Goal: Task Accomplishment & Management: Complete application form

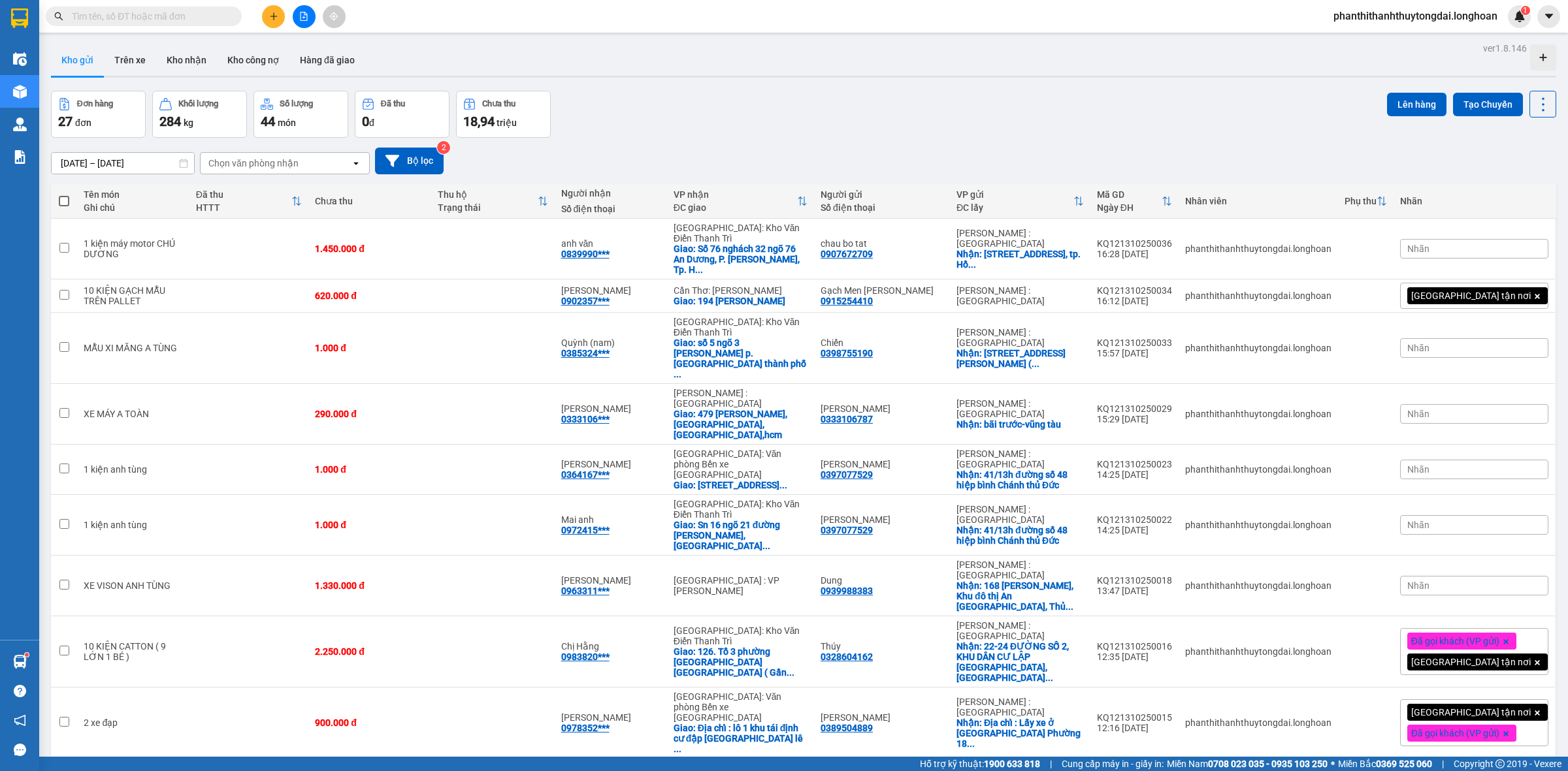
click at [195, 20] on input "text" at bounding box center [148, 17] width 154 height 14
paste input "KQ121310250052"
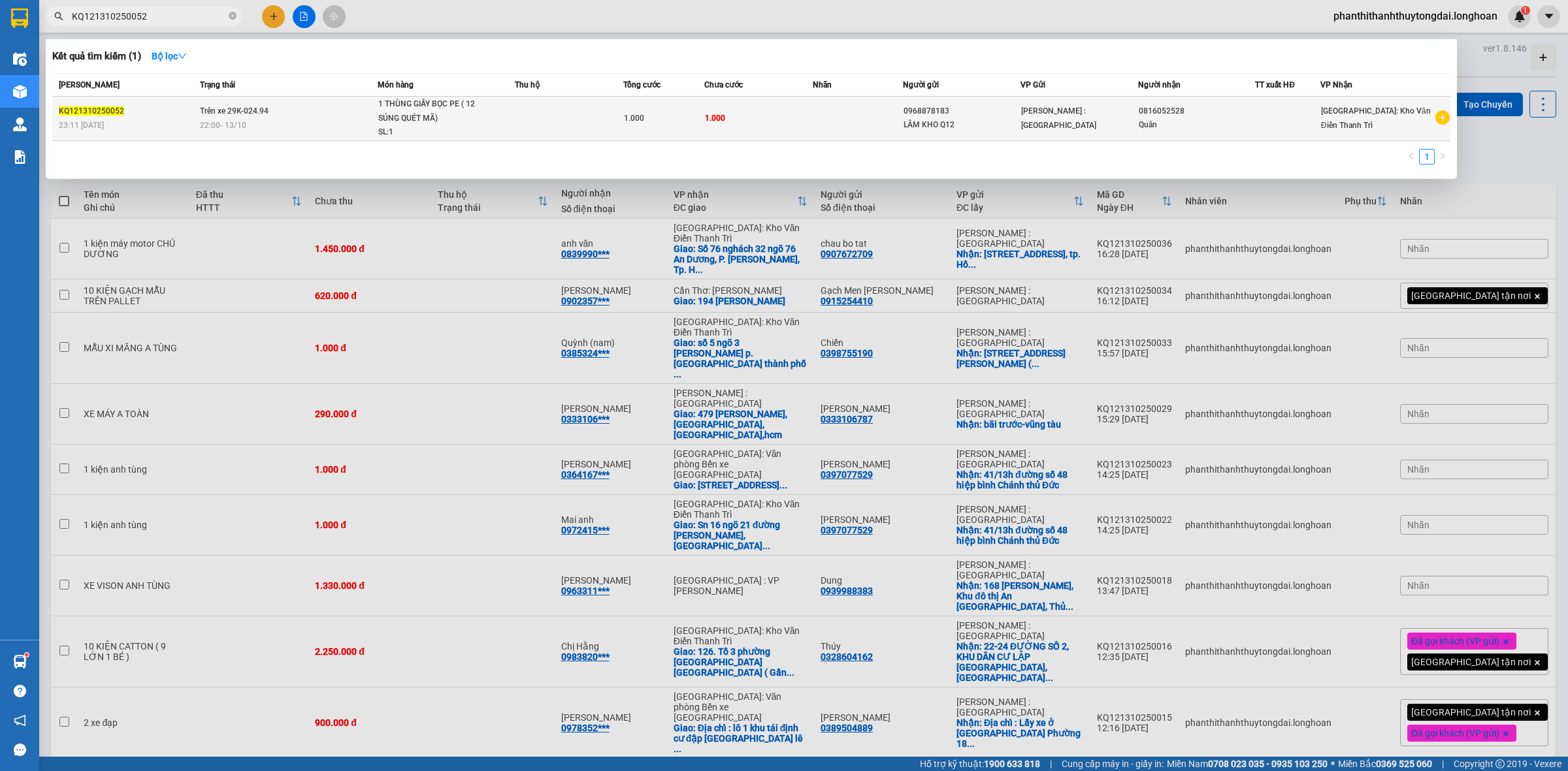
type input "KQ121310250052"
click at [269, 119] on div "22:00 - 13/10" at bounding box center [287, 125] width 176 height 14
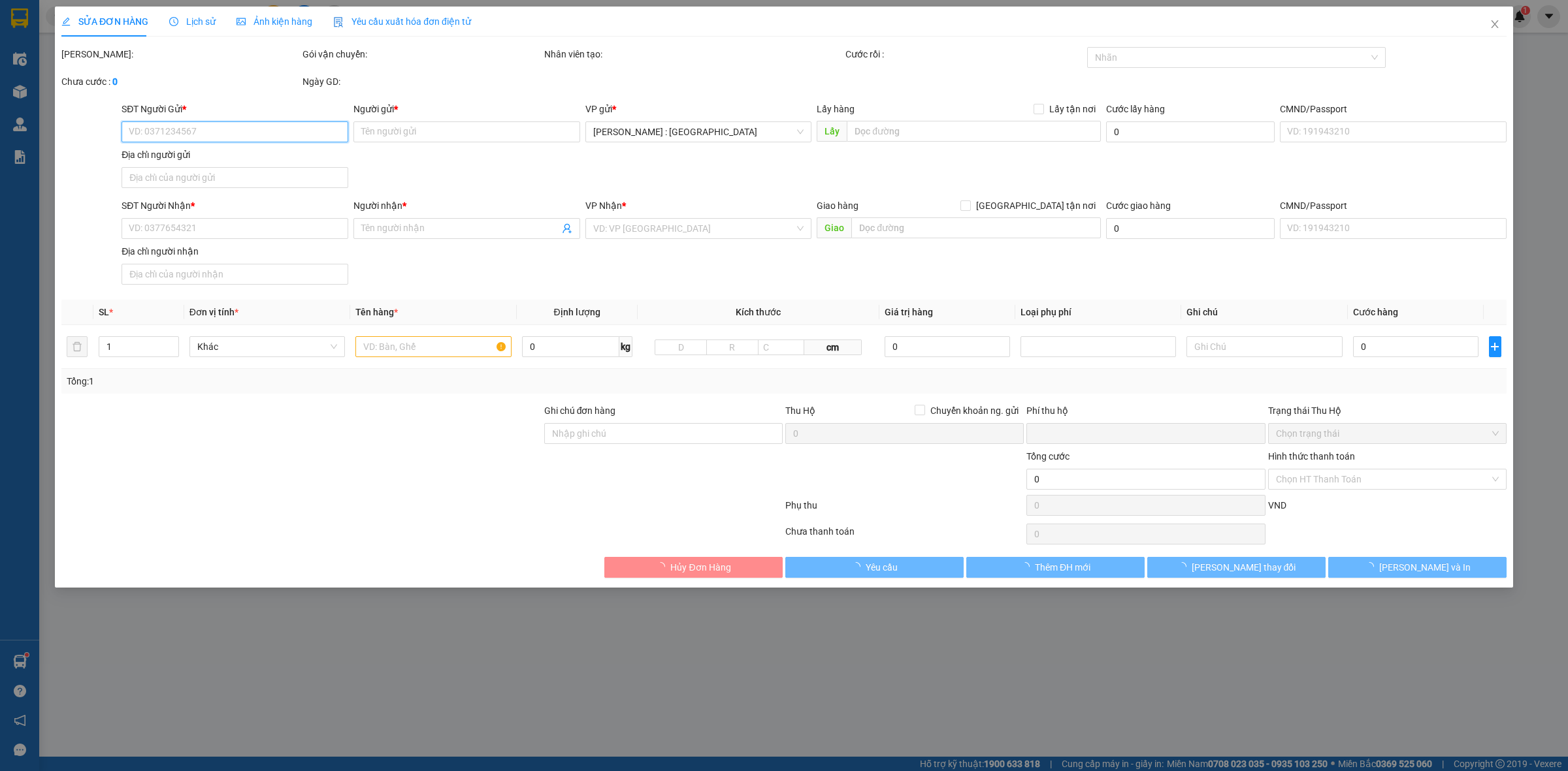
type input "0968878183"
type input "LÂM KHO Q12"
type input "0816052528"
type input "Quân"
type input "0"
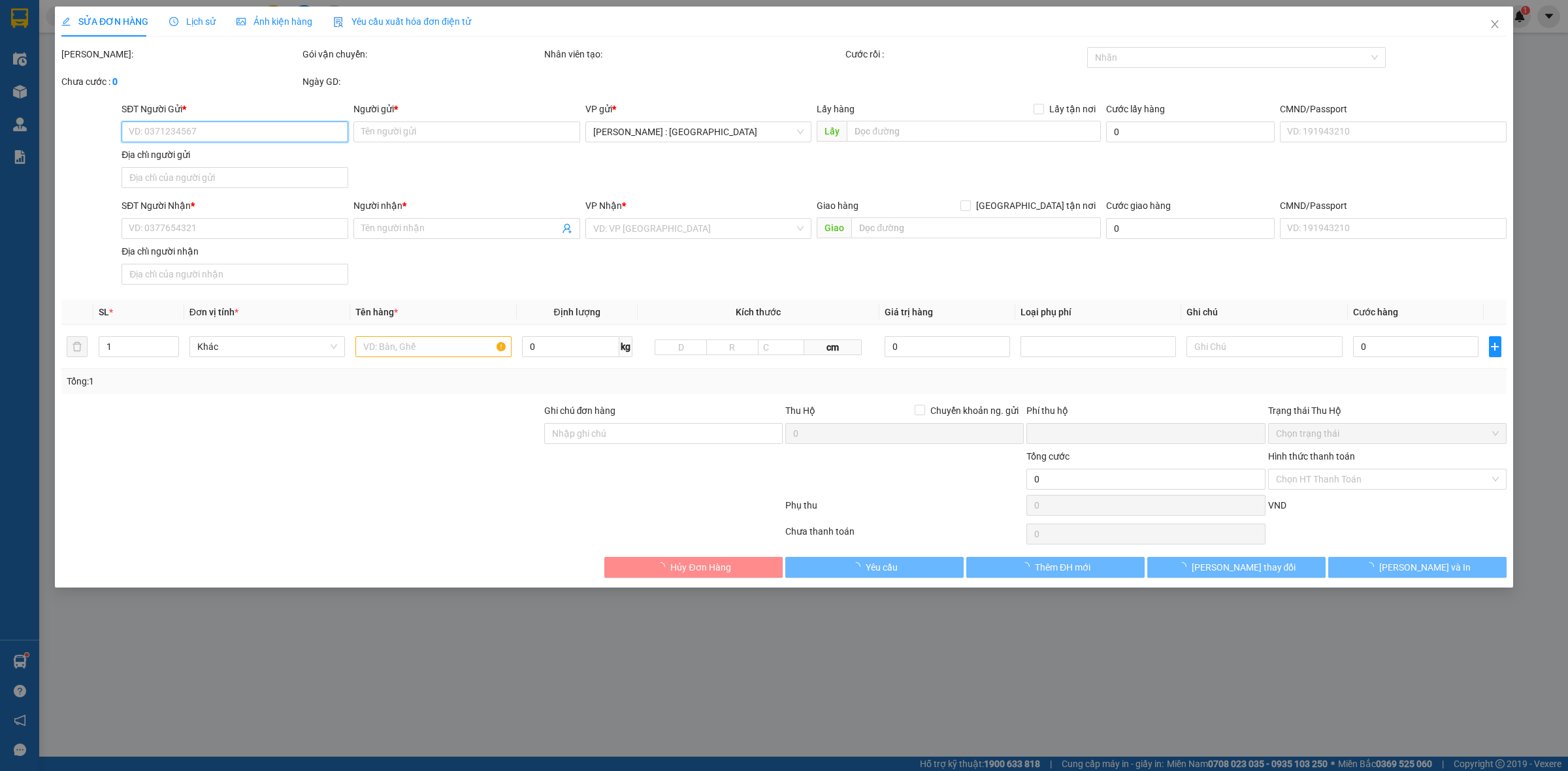
type input "1.000"
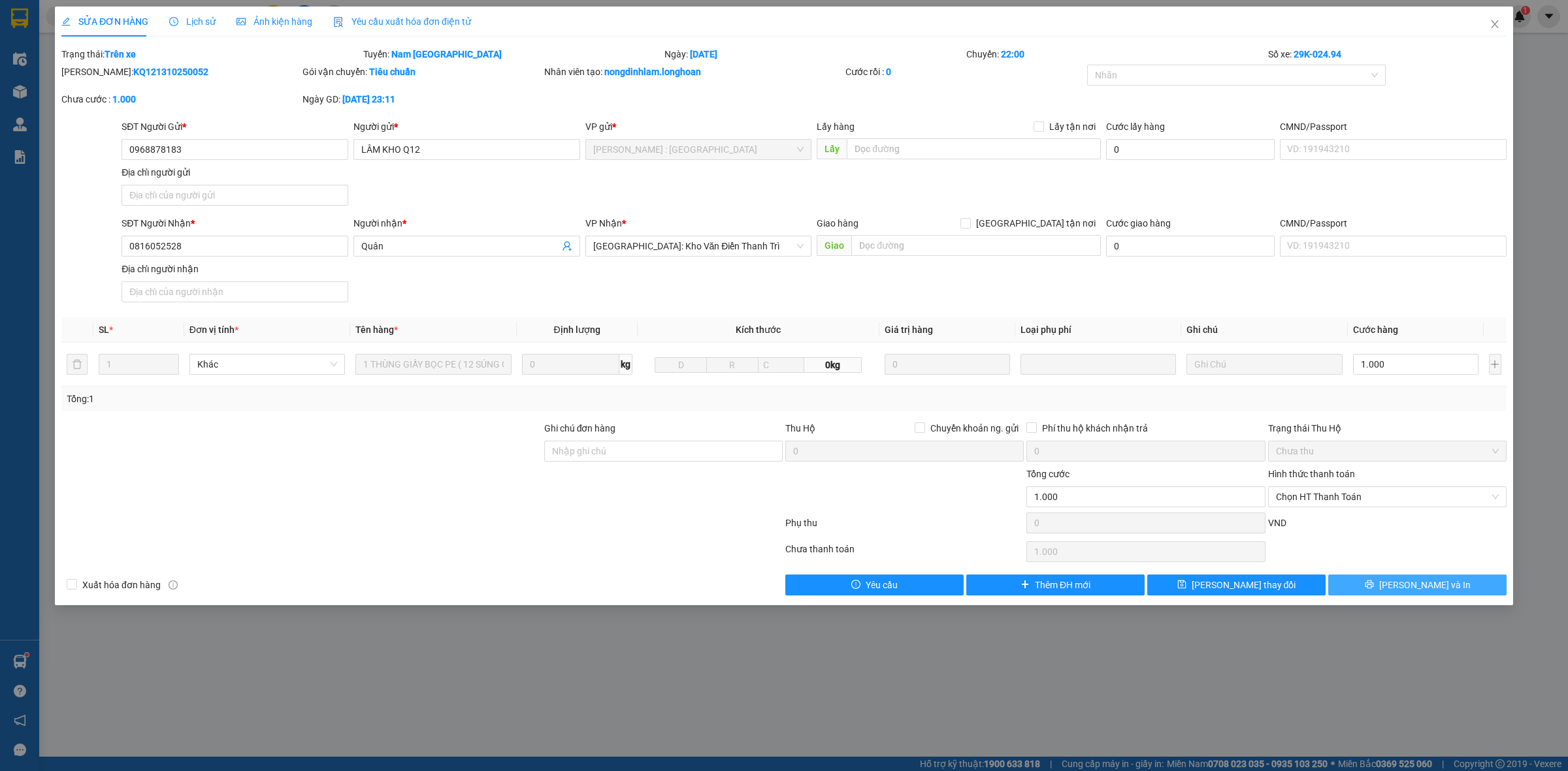
click at [1419, 586] on span "[PERSON_NAME] và In" at bounding box center [1425, 585] width 92 height 14
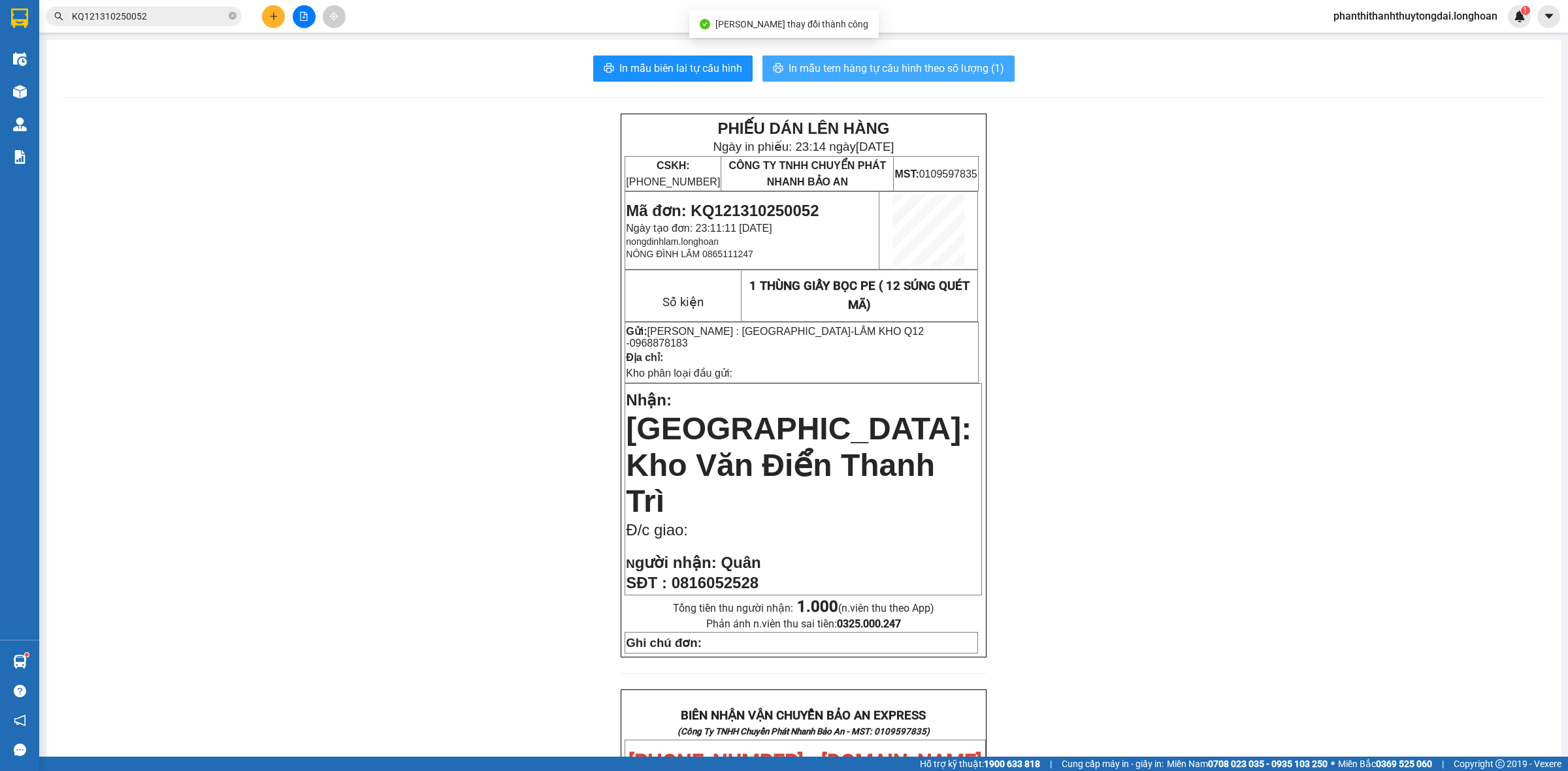
click at [896, 70] on span "In mẫu tem hàng tự cấu hình theo số lượng (1)" at bounding box center [896, 68] width 216 height 17
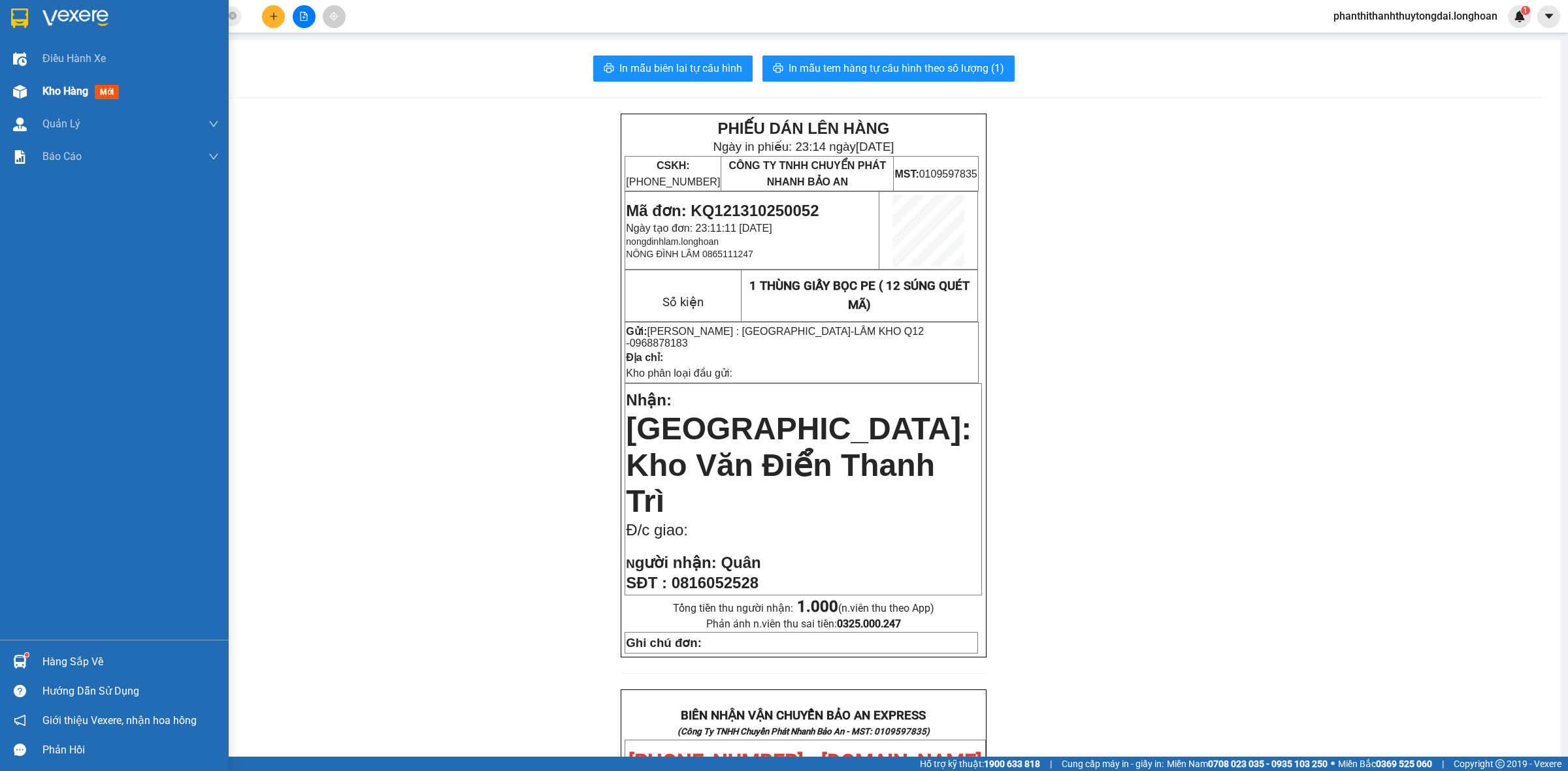
click at [115, 92] on span "mới" at bounding box center [107, 92] width 24 height 14
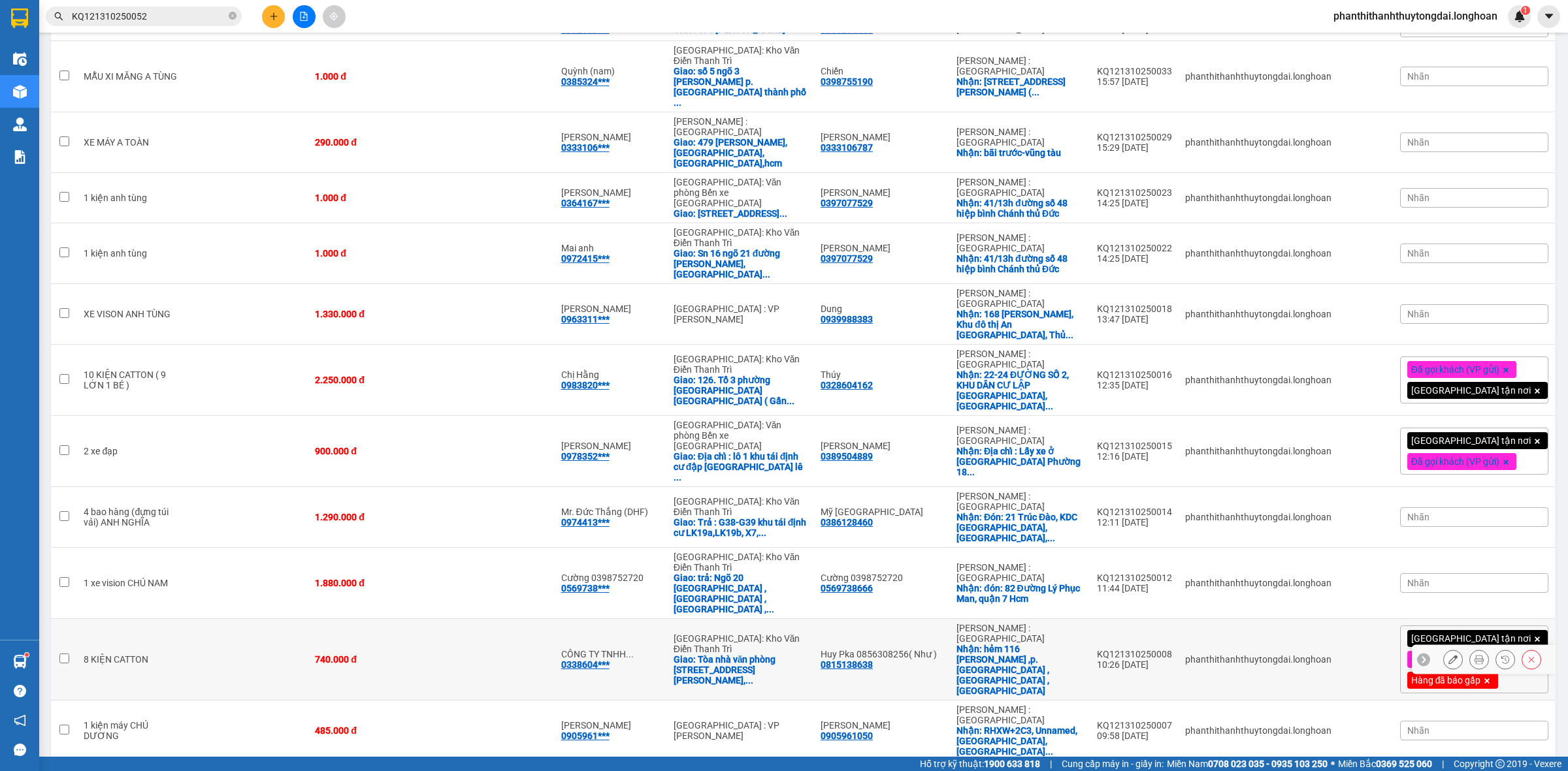
scroll to position [408, 0]
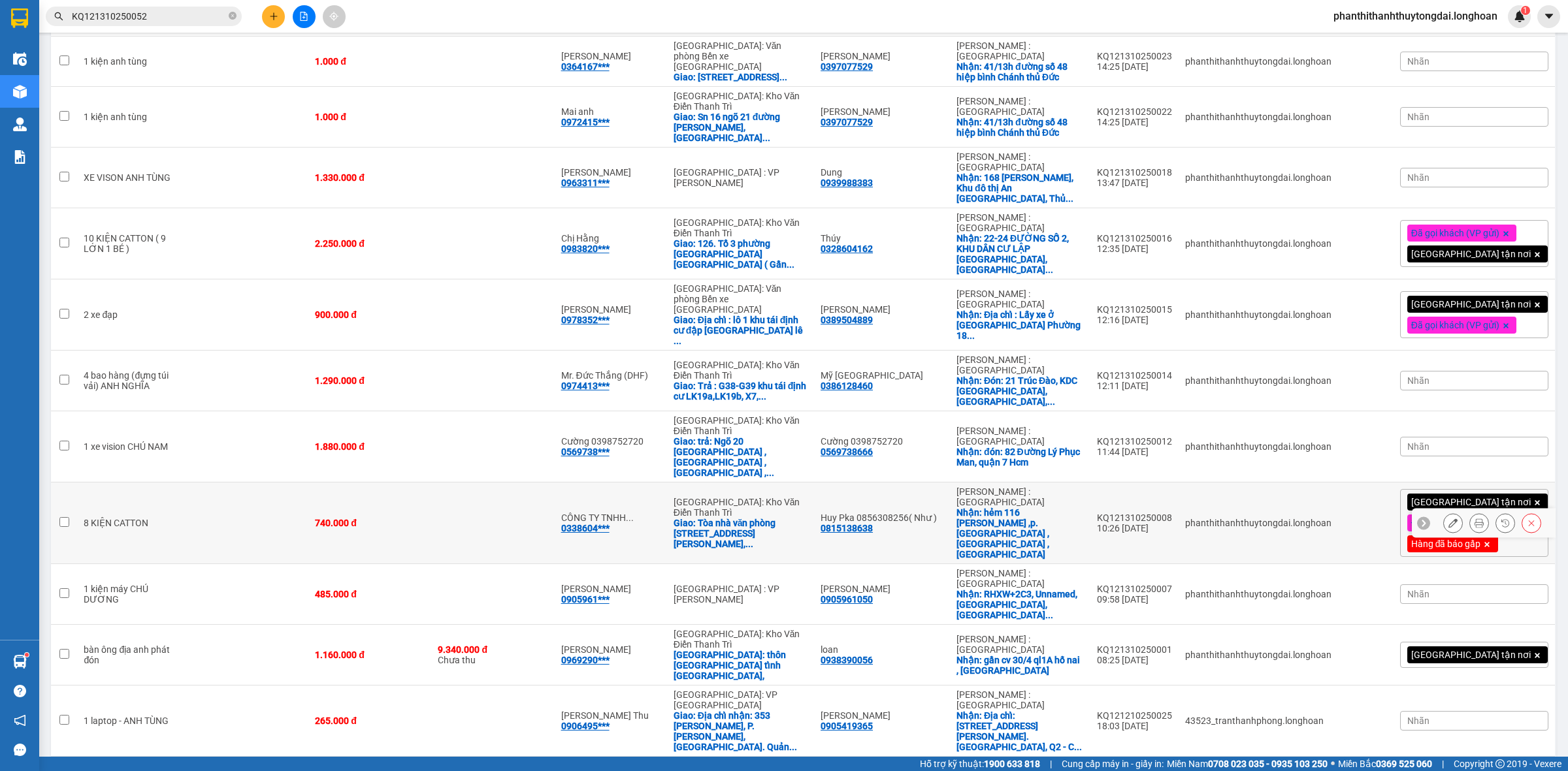
click at [64, 517] on input "checkbox" at bounding box center [64, 522] width 9 height 9
checkbox input "true"
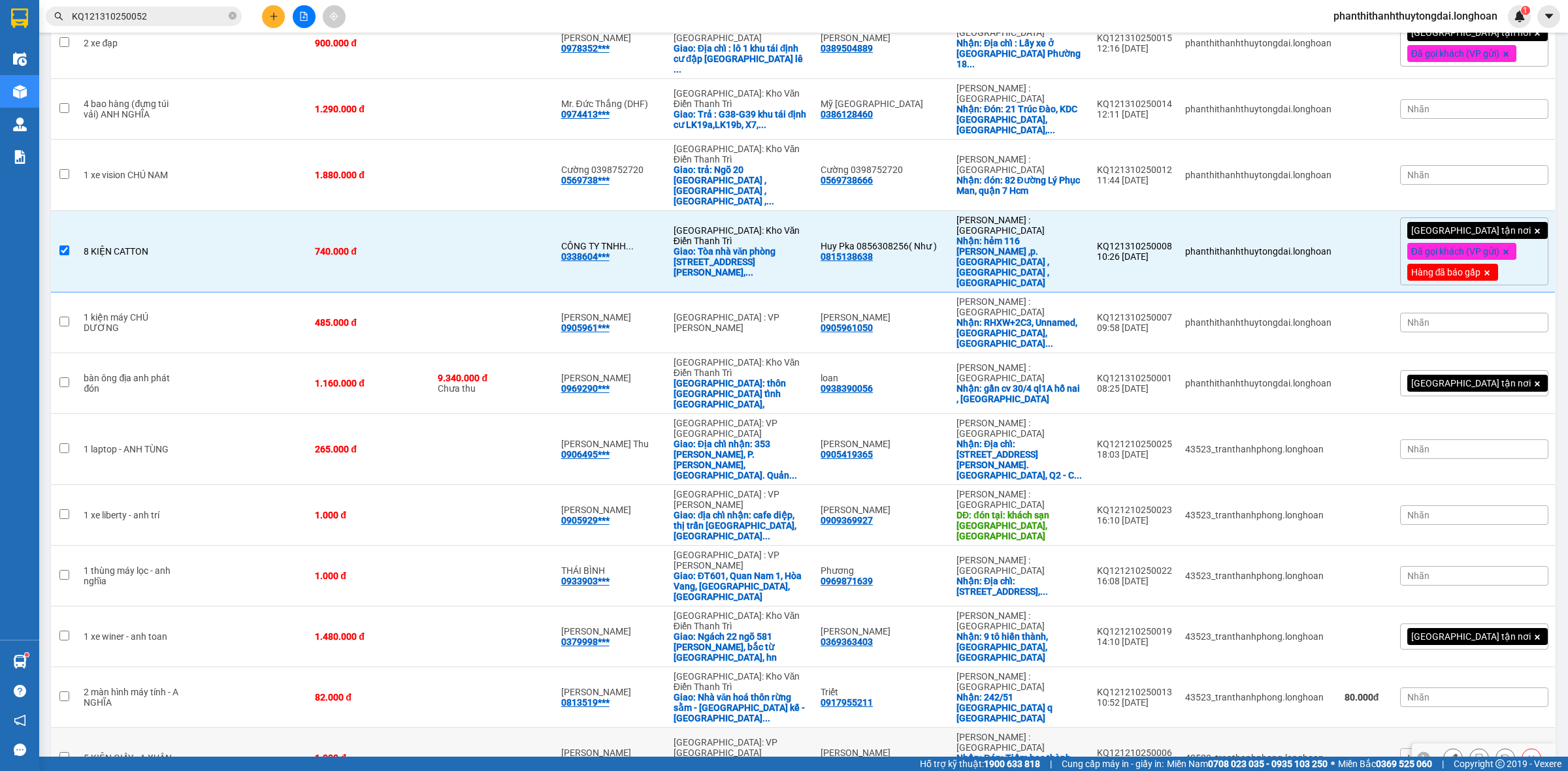
scroll to position [816, 0]
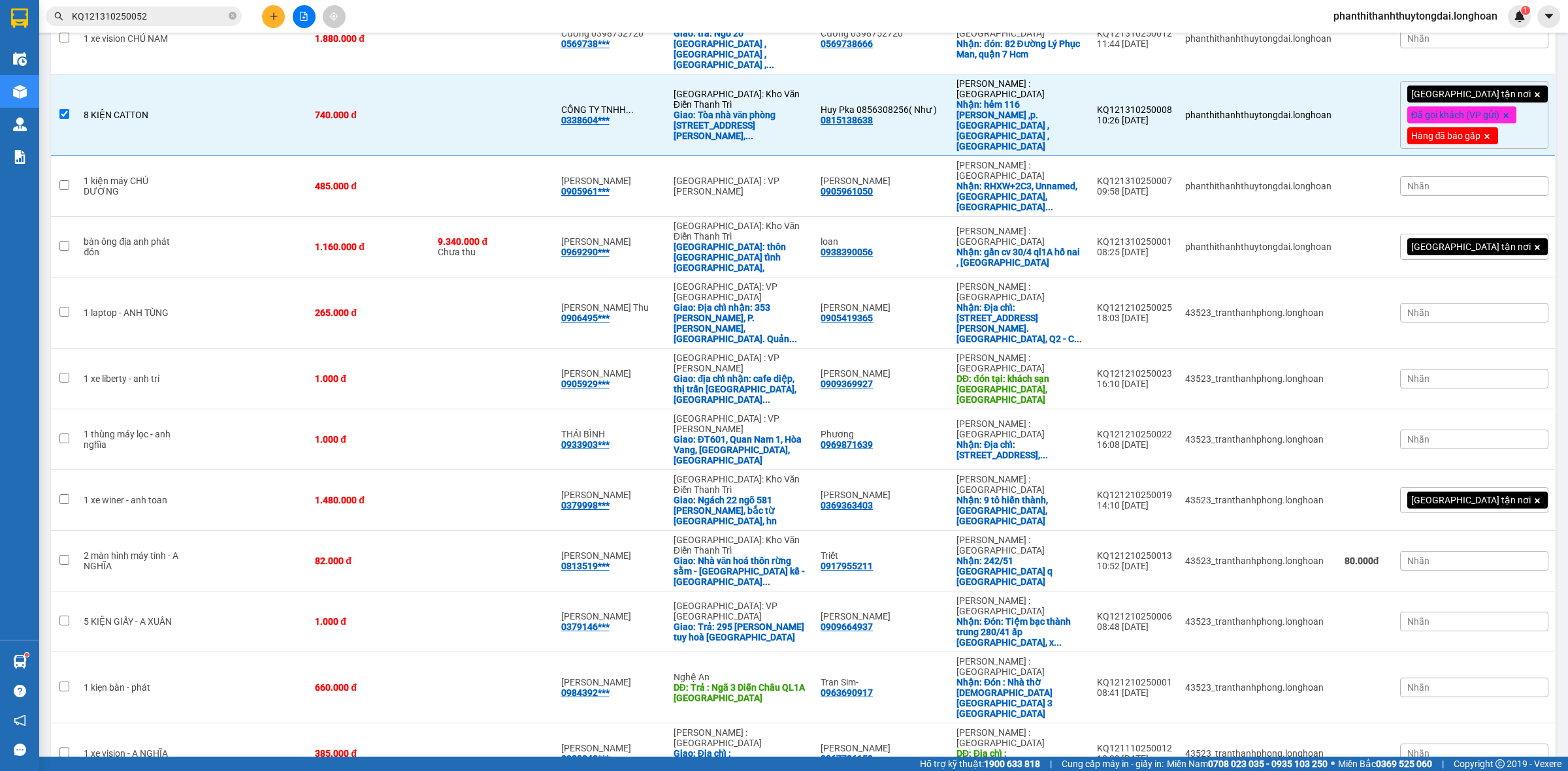
checkbox input "true"
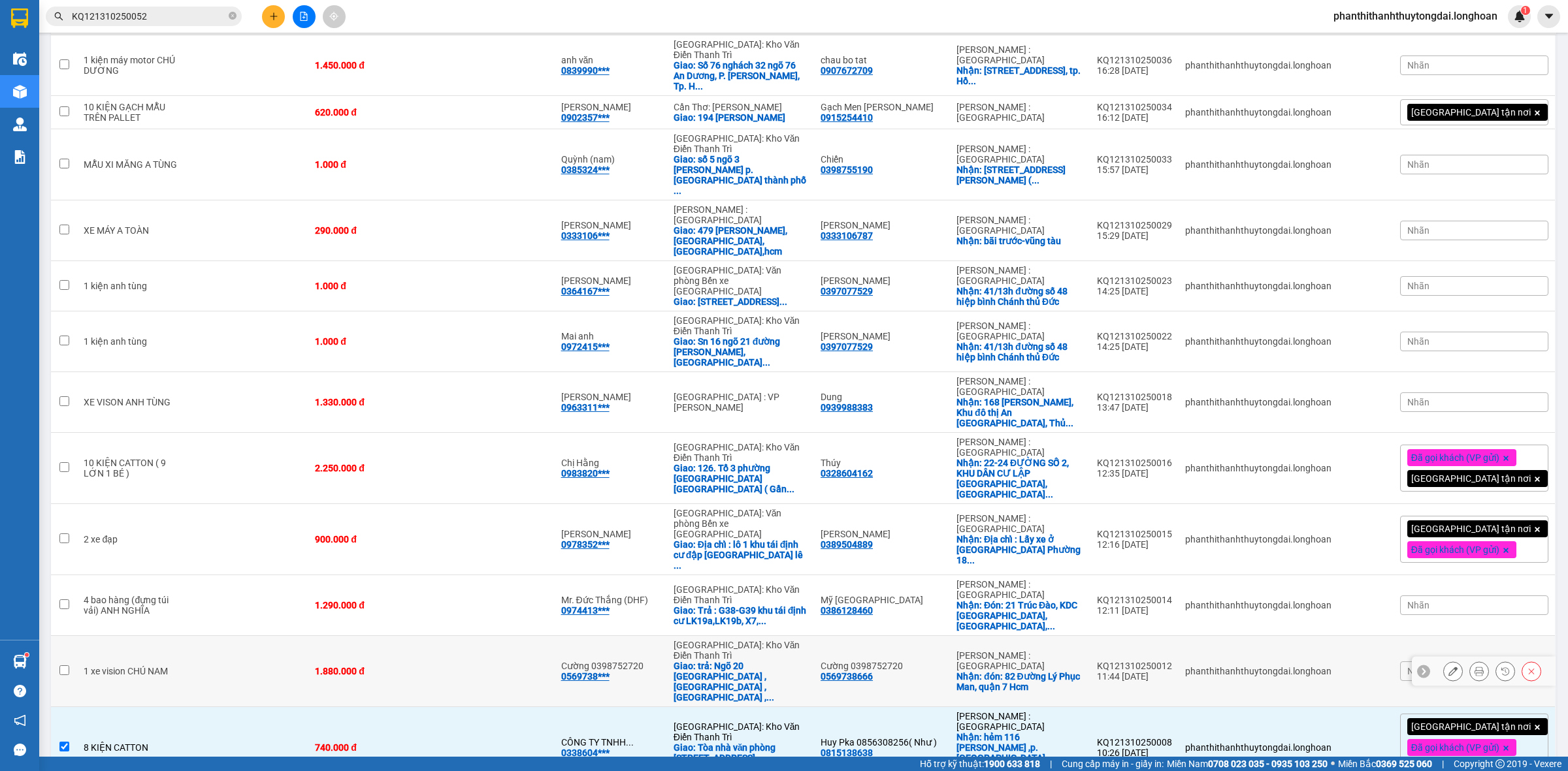
scroll to position [0, 0]
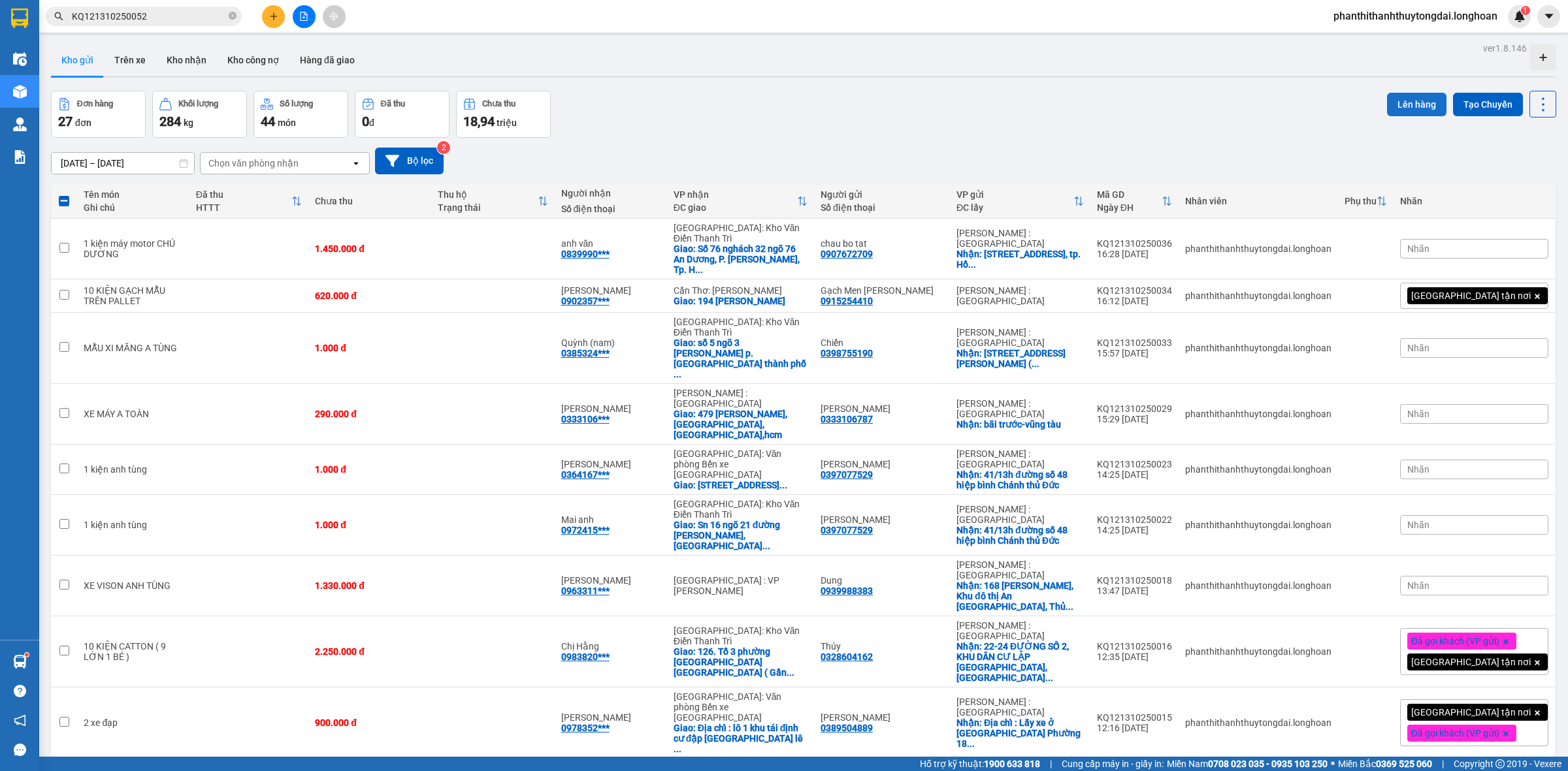
click at [1402, 106] on button "Lên hàng" at bounding box center [1416, 105] width 59 height 24
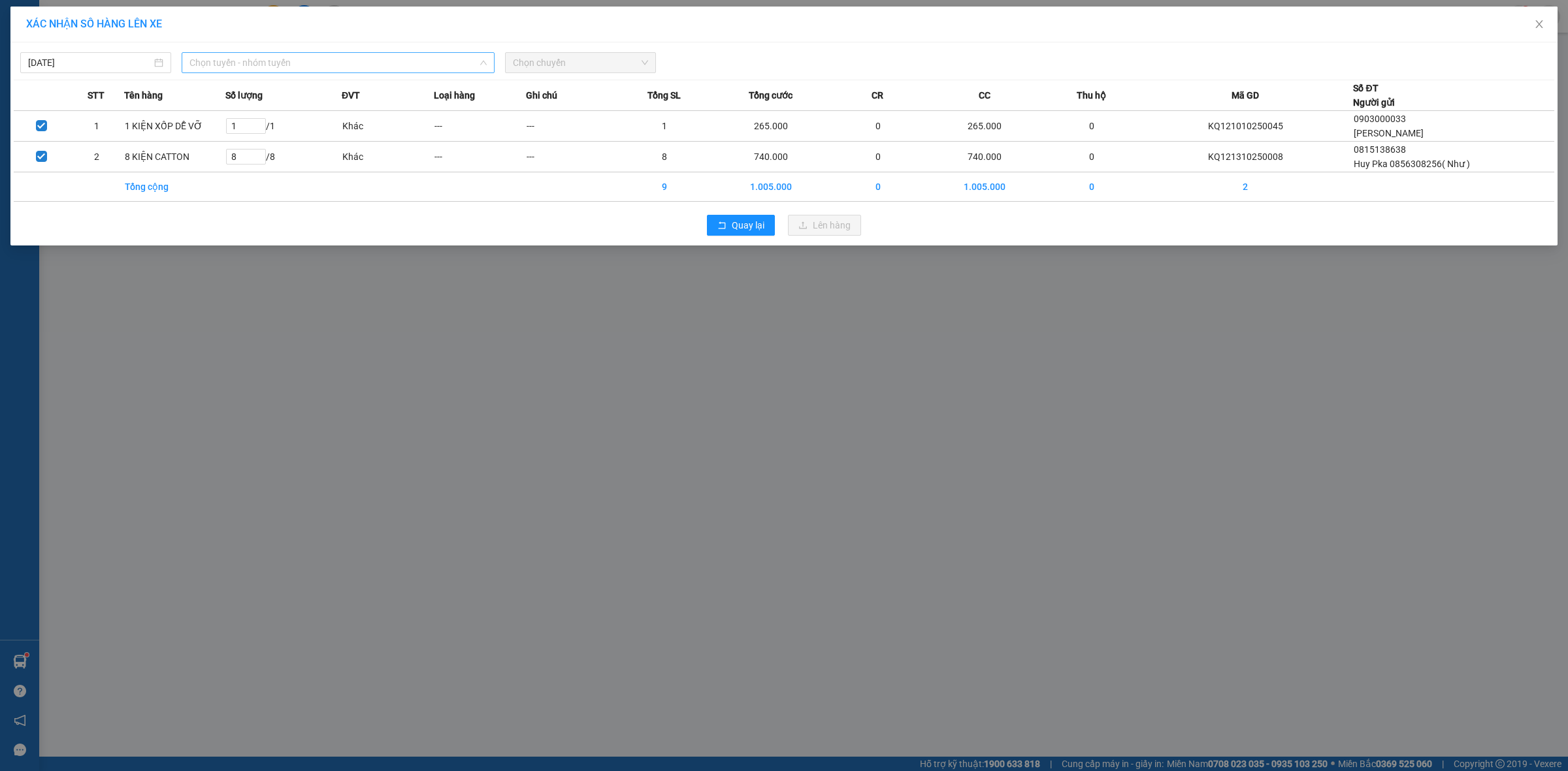
click at [296, 60] on span "Chọn tuyến - nhóm tuyến" at bounding box center [338, 62] width 298 height 20
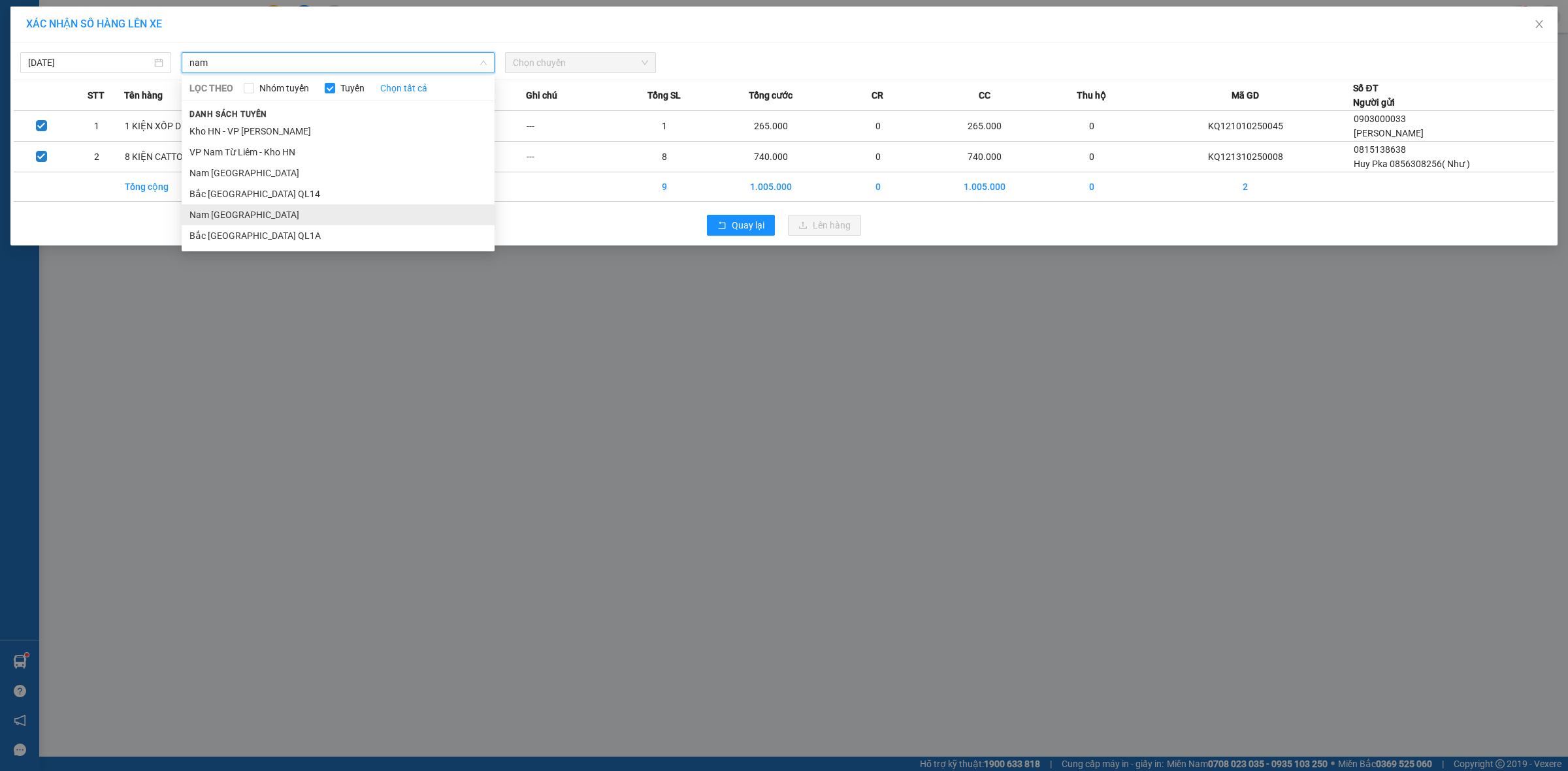
type input "nam"
click at [296, 213] on li "Nam [GEOGRAPHIC_DATA]" at bounding box center [338, 215] width 313 height 21
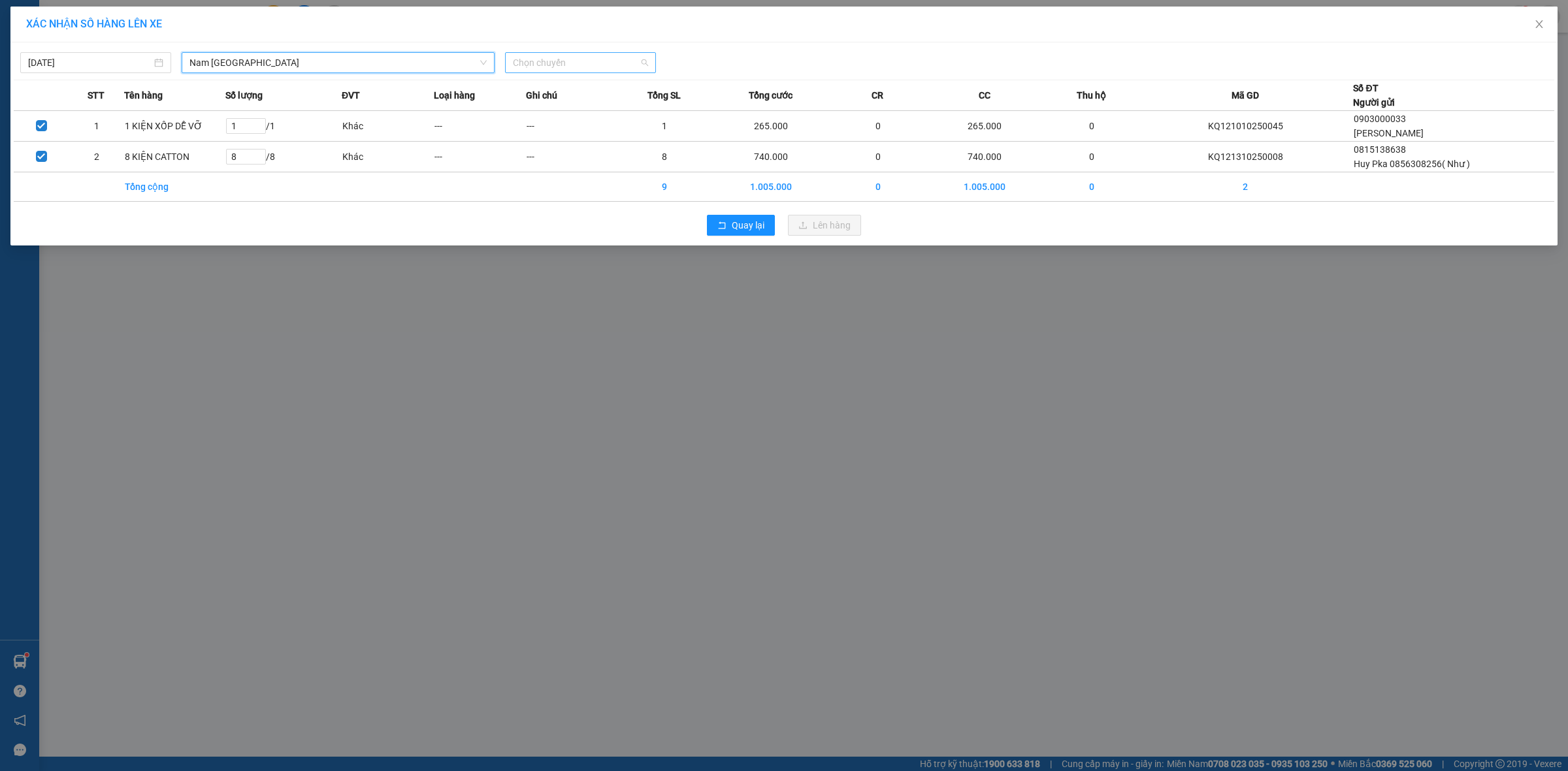
click at [582, 61] on span "Chọn chuyến" at bounding box center [580, 62] width 135 height 20
click at [592, 134] on div "22:00 (TC) - 29K-024.94" at bounding box center [564, 130] width 102 height 14
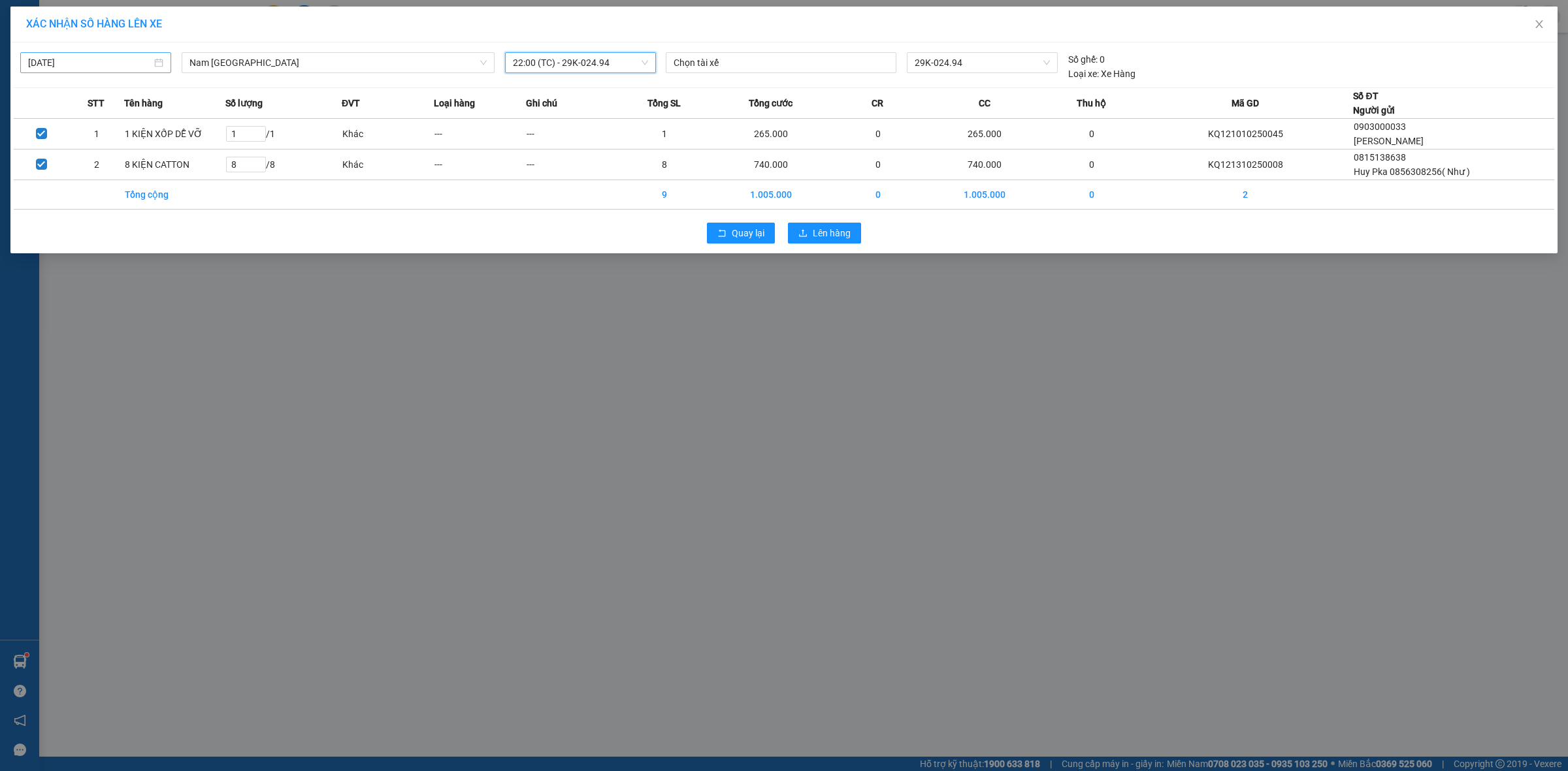
click at [145, 63] on input "[DATE]" at bounding box center [90, 62] width 123 height 14
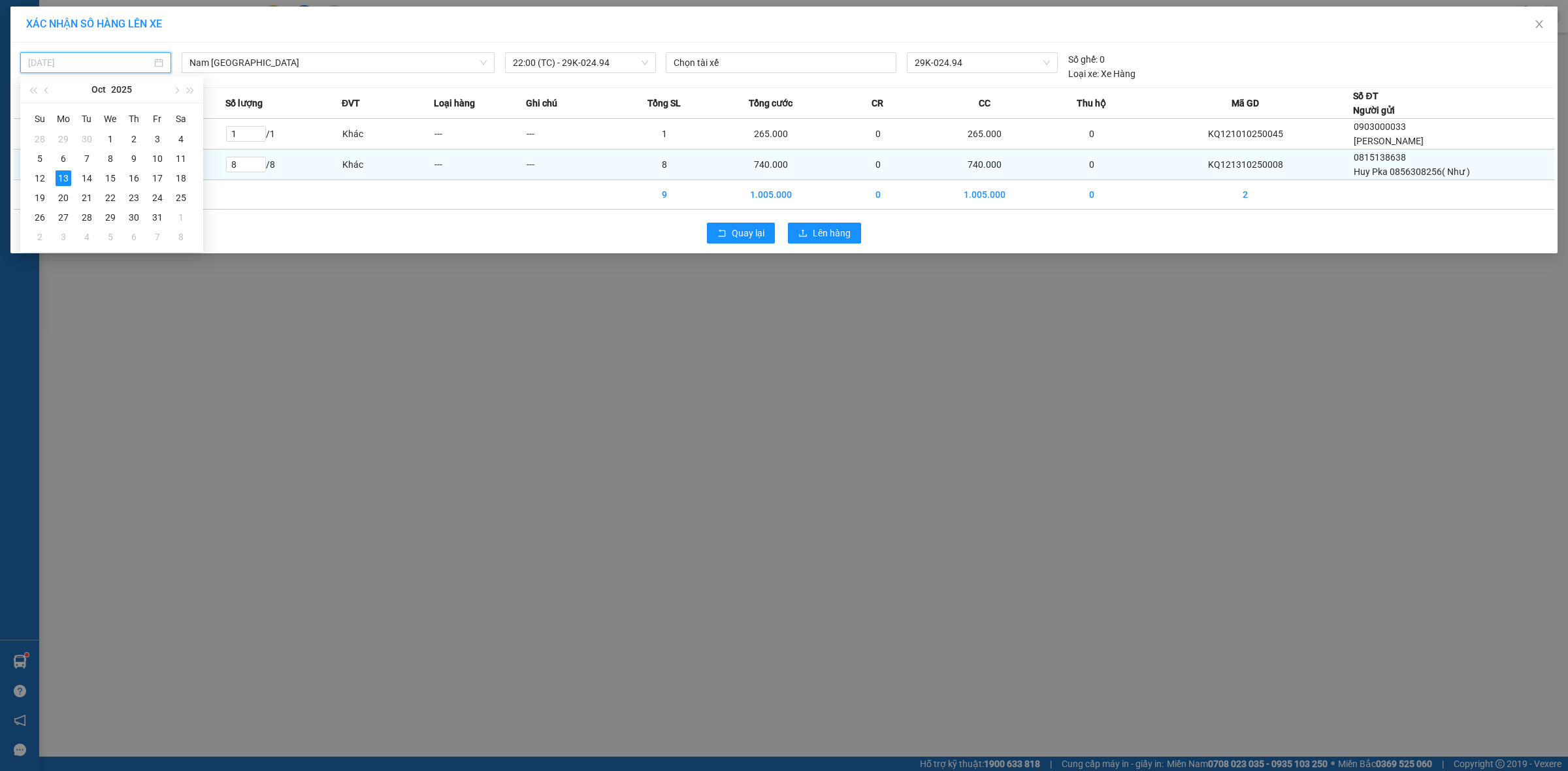
click at [90, 173] on div "14" at bounding box center [87, 178] width 16 height 16
type input "14/10/2025"
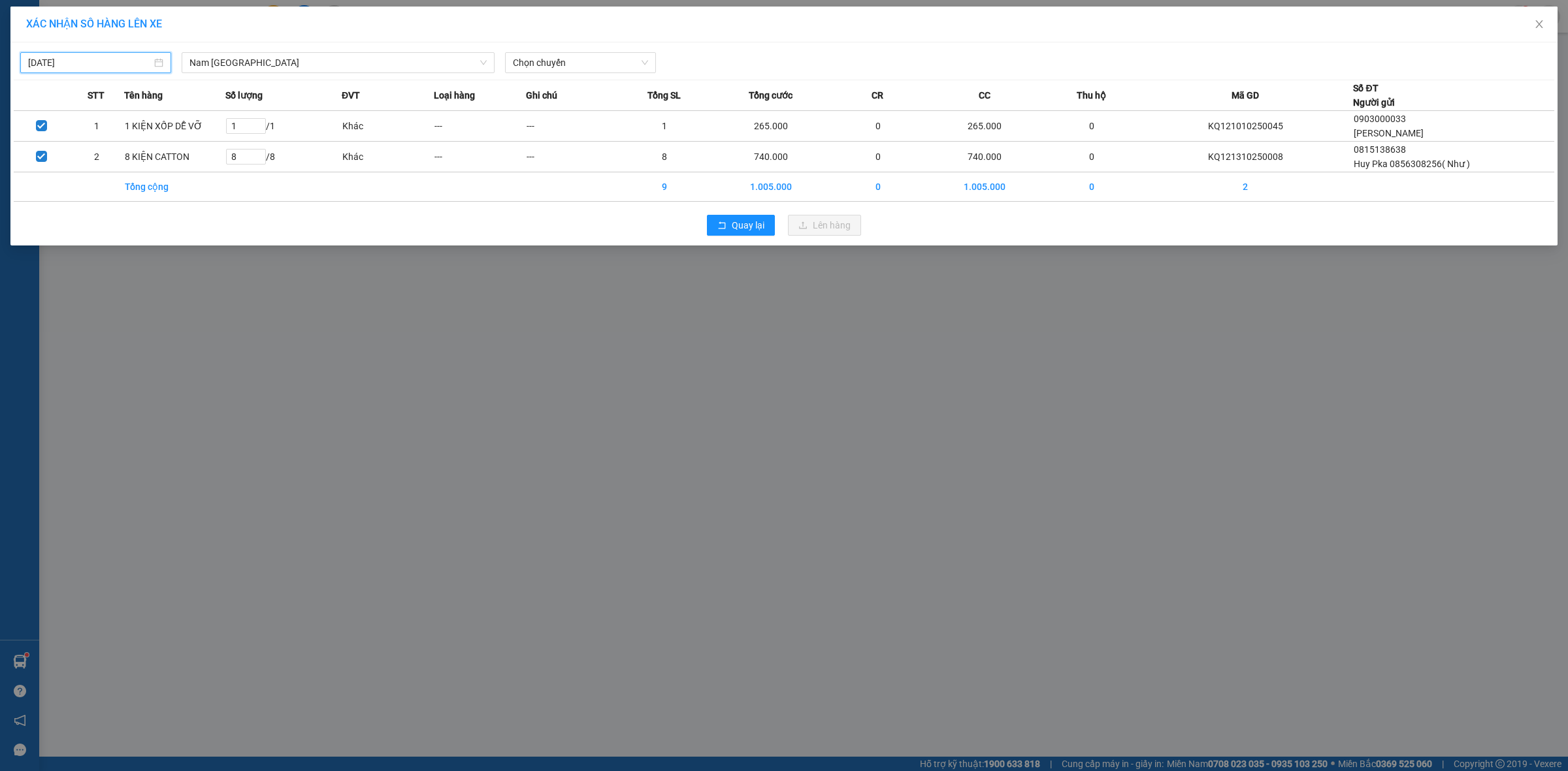
click at [601, 73] on div "Chọn chuyến" at bounding box center [580, 62] width 161 height 21
click at [610, 106] on div "20:00 (TC) - 29E-097.92" at bounding box center [564, 110] width 102 height 14
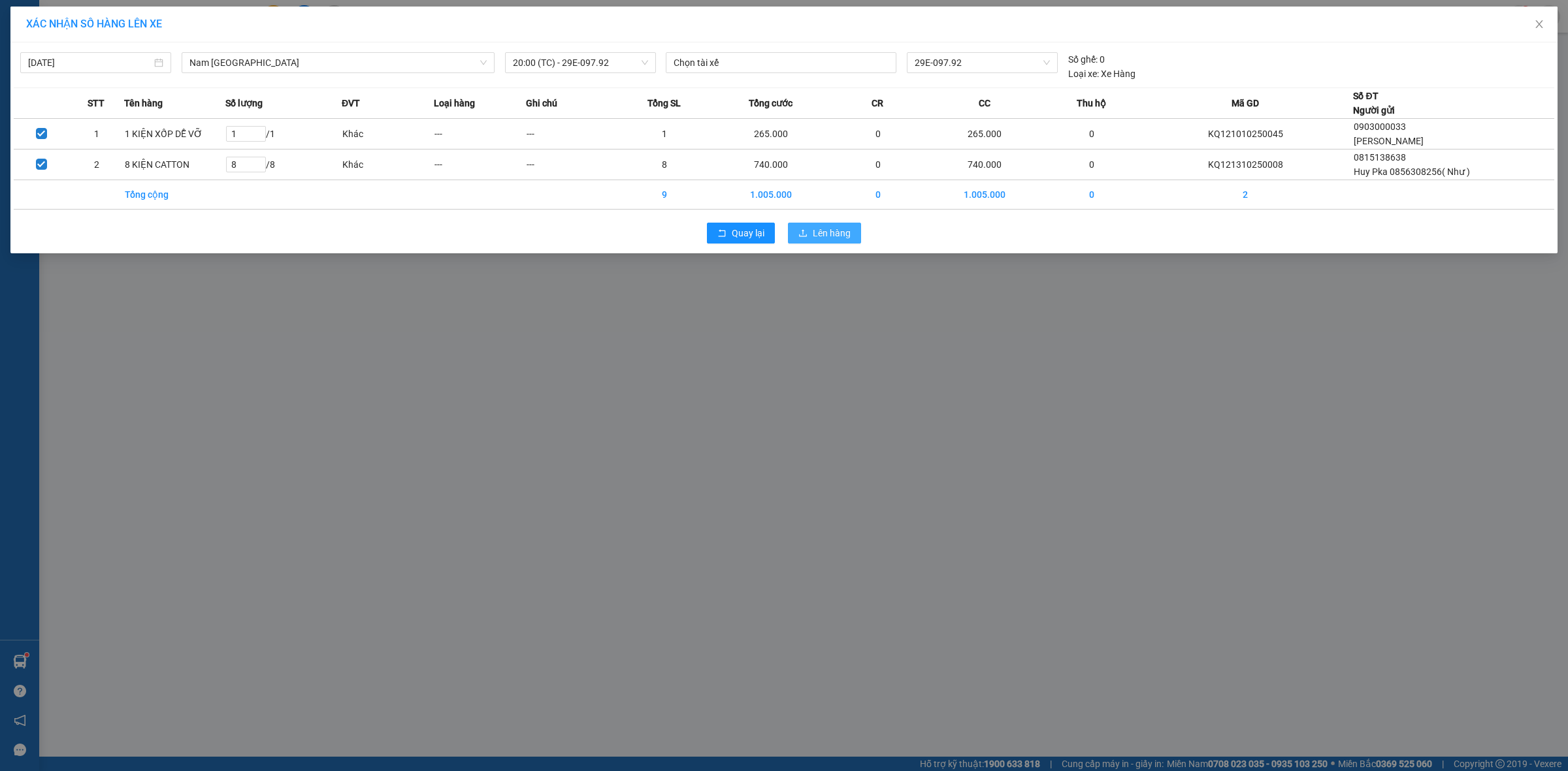
click at [823, 241] on span "Lên hàng" at bounding box center [831, 233] width 38 height 14
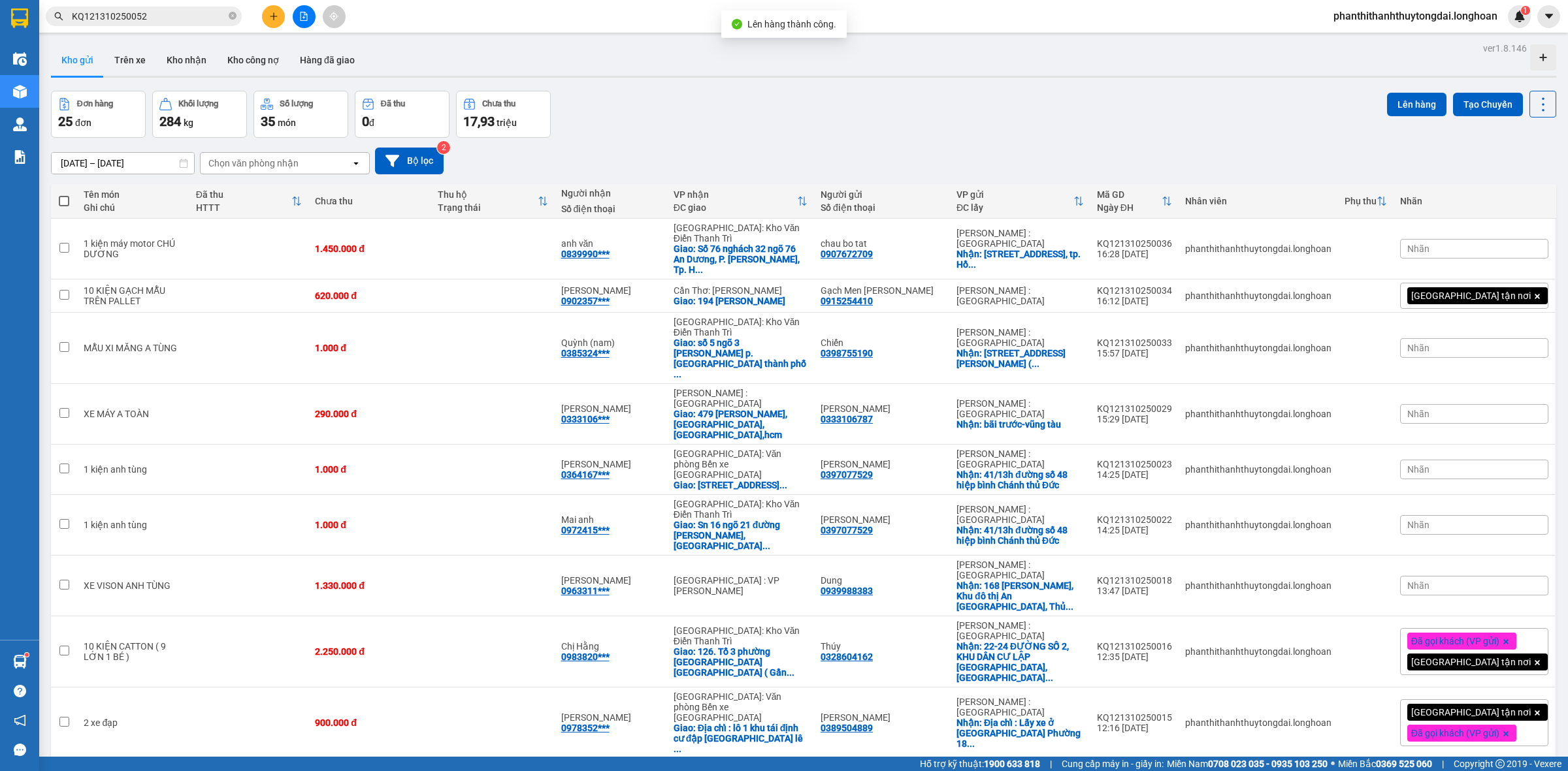
click at [753, 99] on div "Đơn hàng 25 đơn Khối lượng 284 kg Số lượng 35 món Đã thu 0 đ Chưa thu 17,93 tri…" at bounding box center [804, 114] width 1506 height 47
click at [269, 13] on icon "plus" at bounding box center [274, 17] width 9 height 9
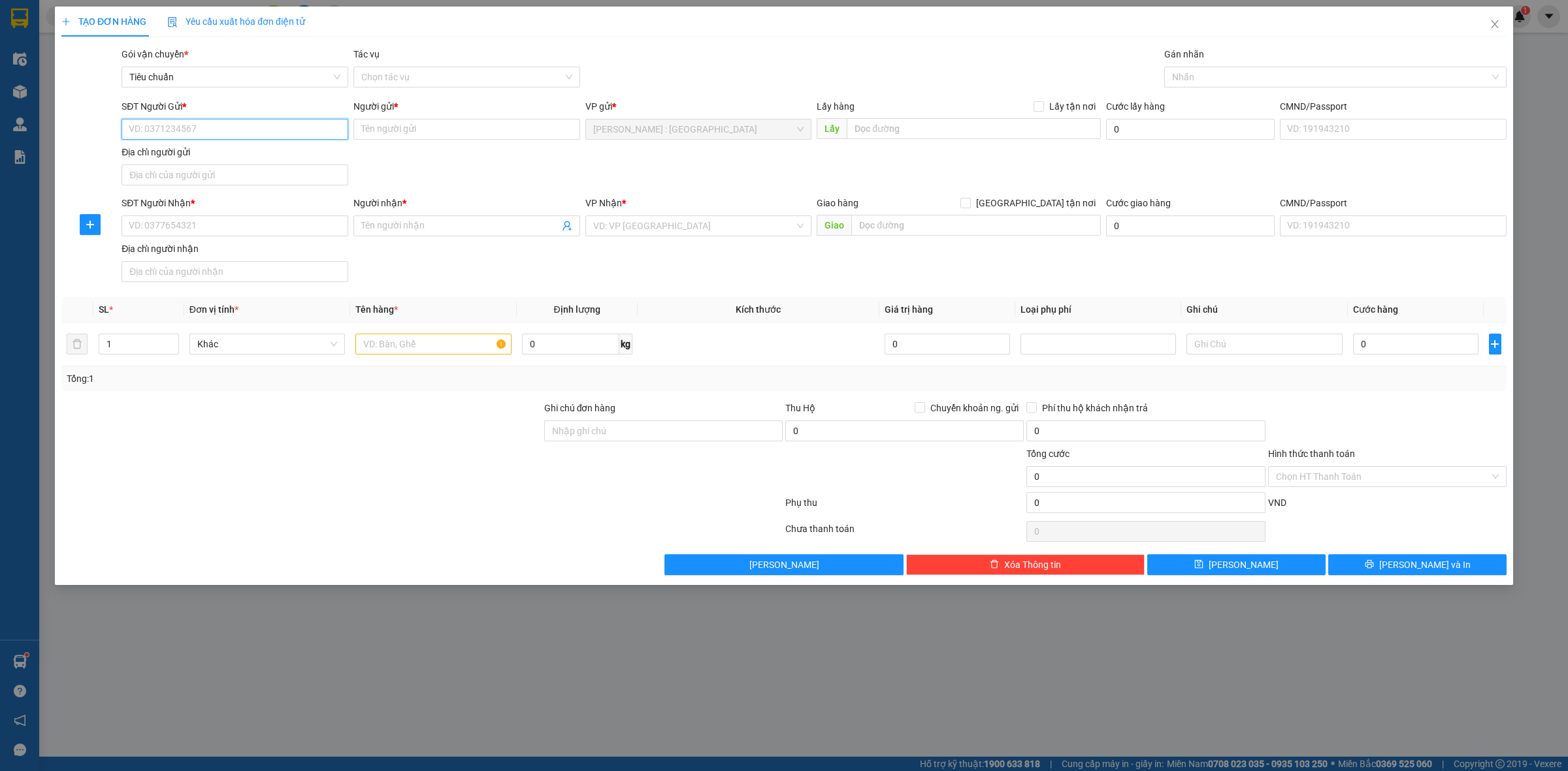
click at [306, 129] on input "SĐT Người Gửi *" at bounding box center [234, 129] width 227 height 21
type input "0337368863"
click at [385, 125] on input "Người gửi *" at bounding box center [467, 129] width 227 height 21
type input "p"
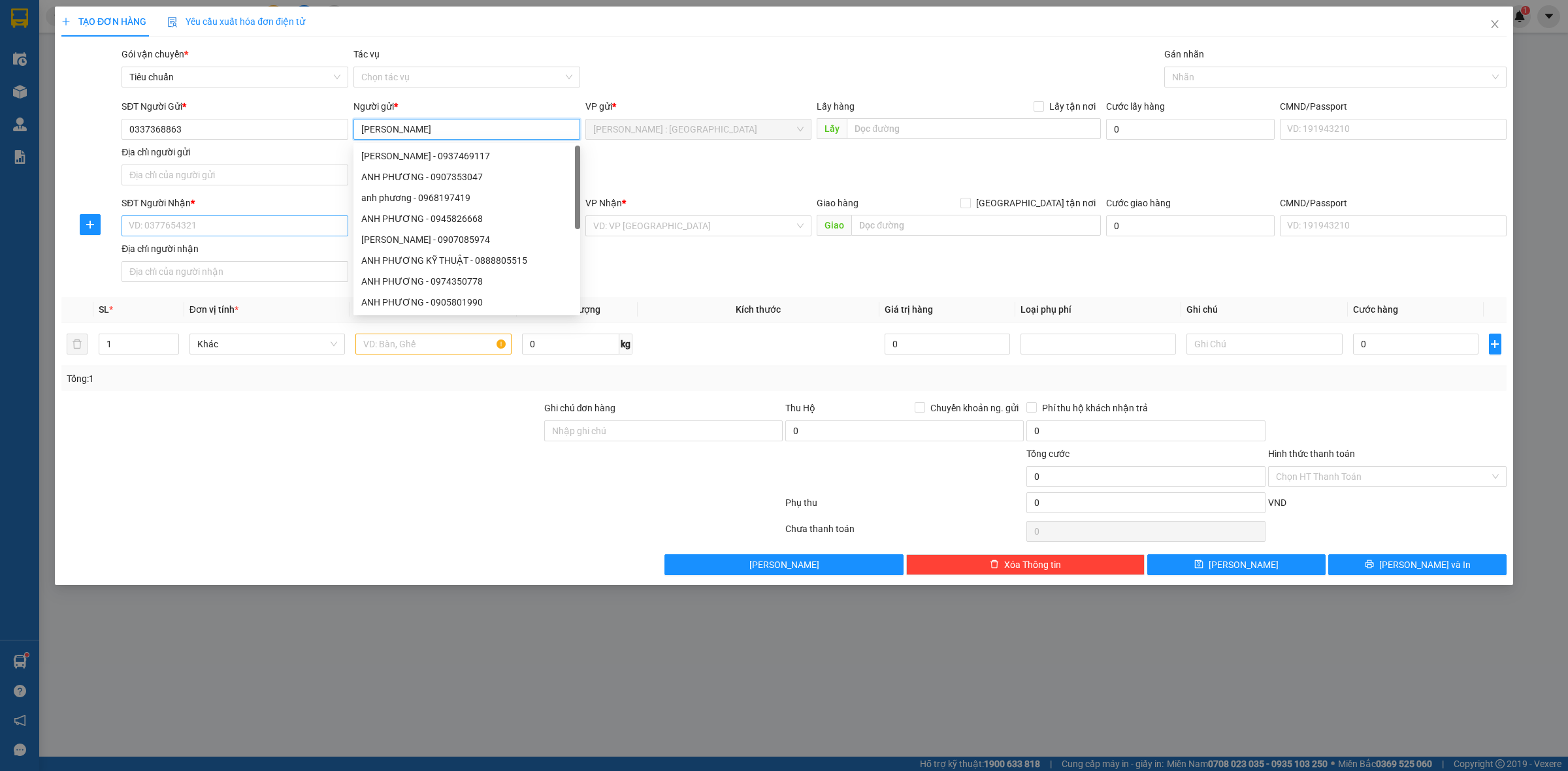
type input "ANH PHƯƠNG"
click at [190, 226] on input "SĐT Người Nhận *" at bounding box center [234, 226] width 227 height 21
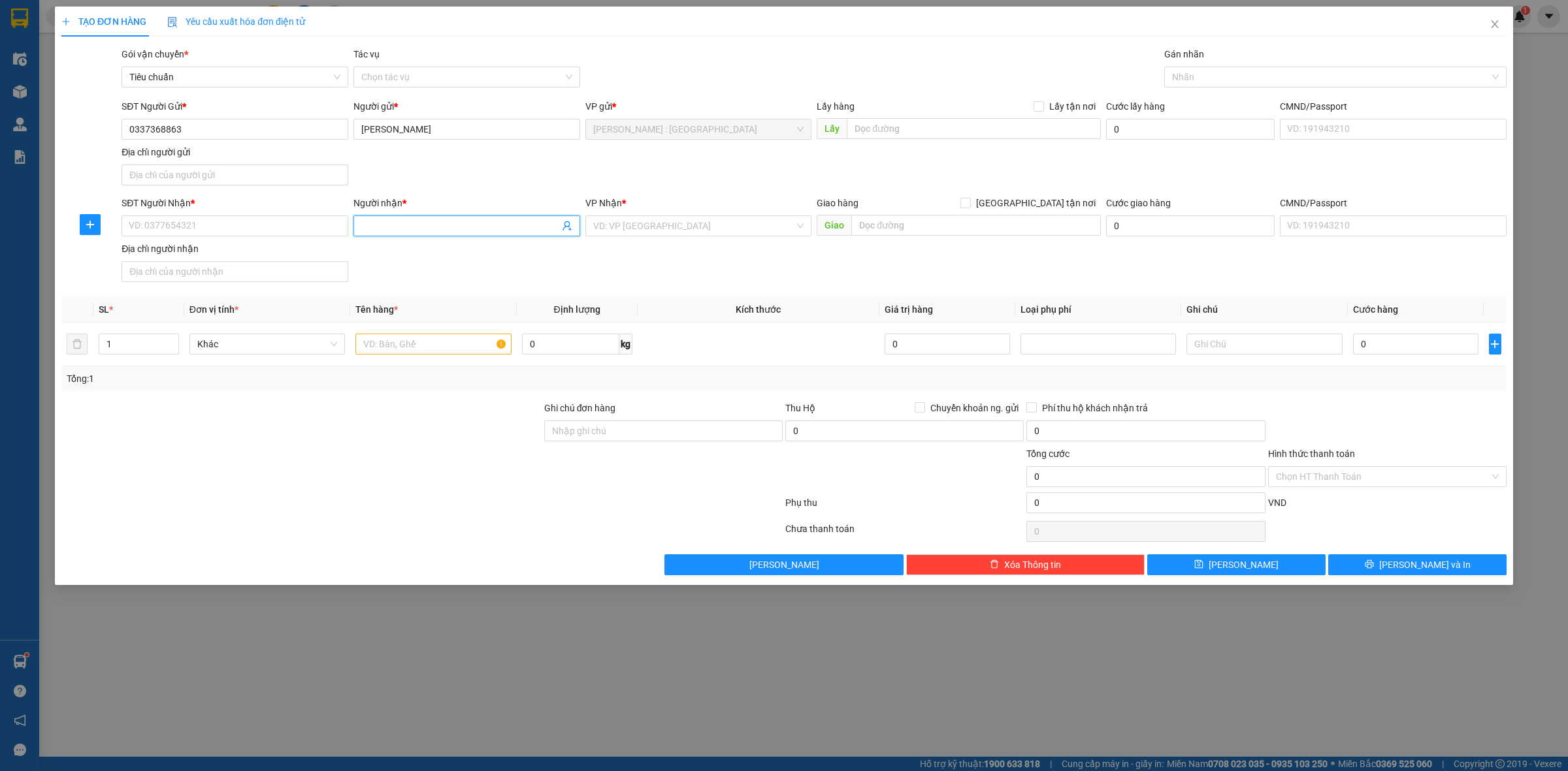
click at [396, 217] on span at bounding box center [467, 226] width 227 height 21
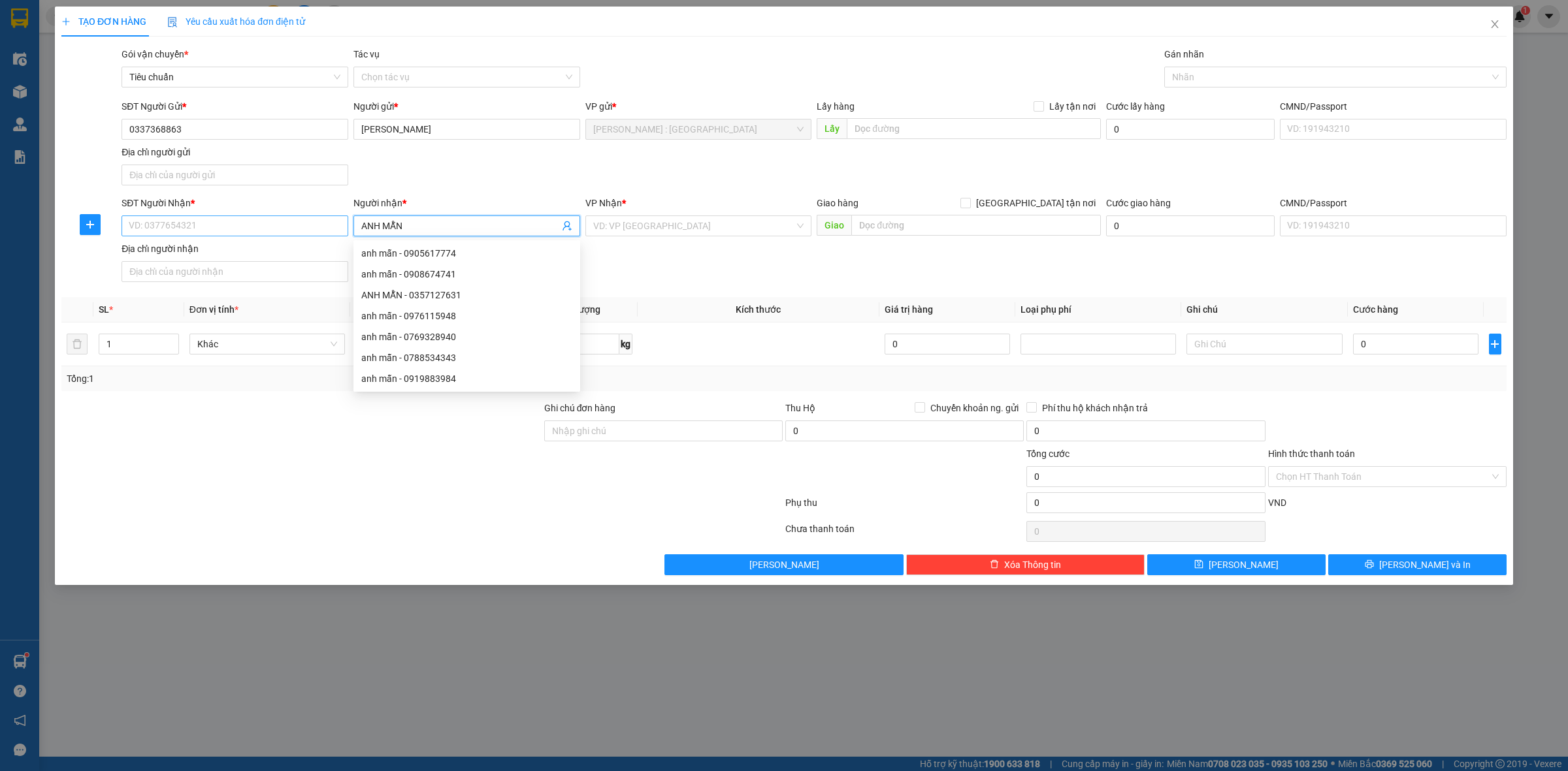
type input "ANH MẪN"
click at [324, 226] on input "SĐT Người Nhận *" at bounding box center [234, 226] width 227 height 21
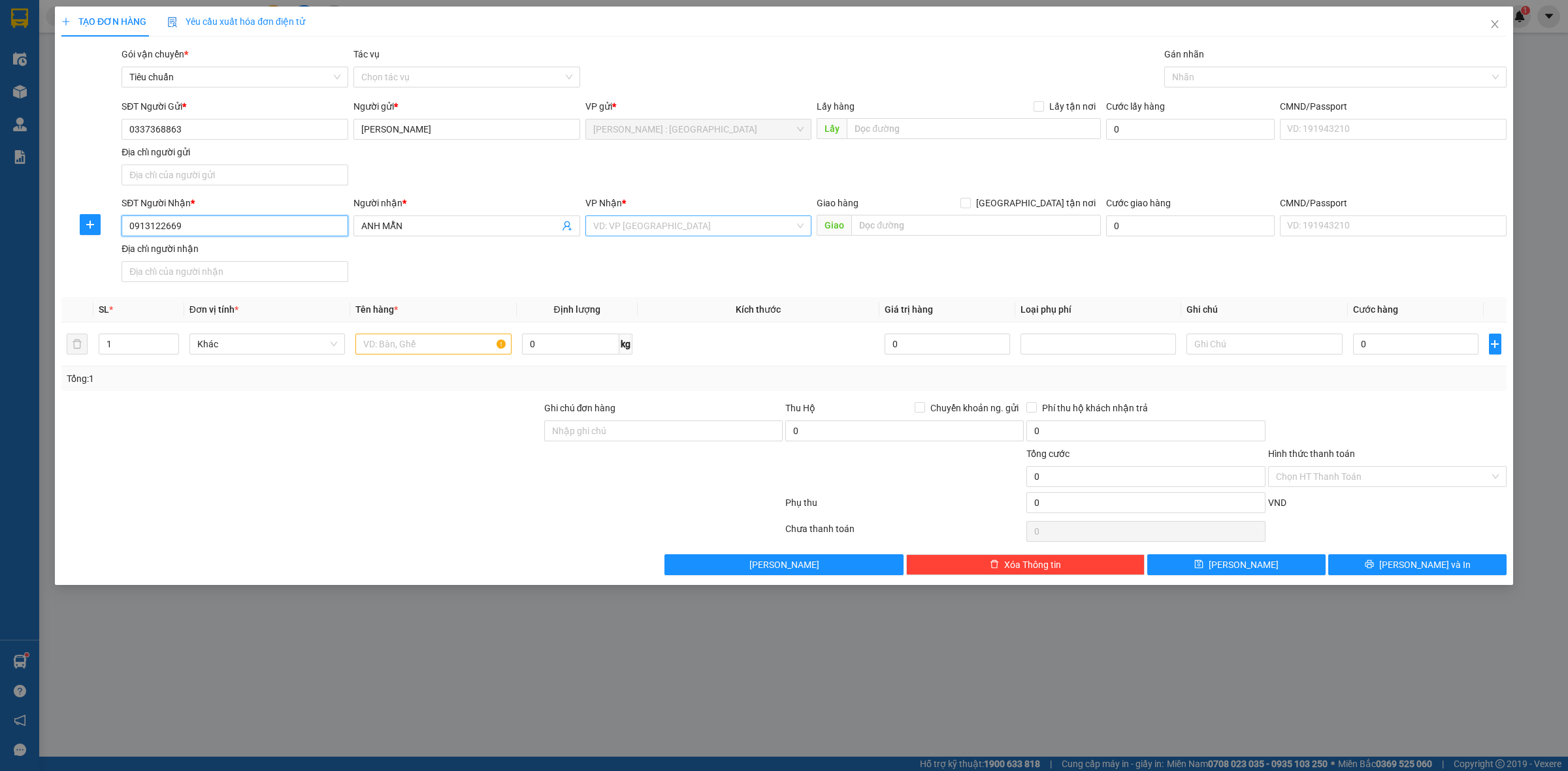
type input "0913122669"
click at [711, 223] on input "search" at bounding box center [694, 226] width 202 height 20
click at [912, 219] on input "text" at bounding box center [976, 225] width 249 height 21
click at [292, 230] on input "0913122669" at bounding box center [234, 226] width 227 height 21
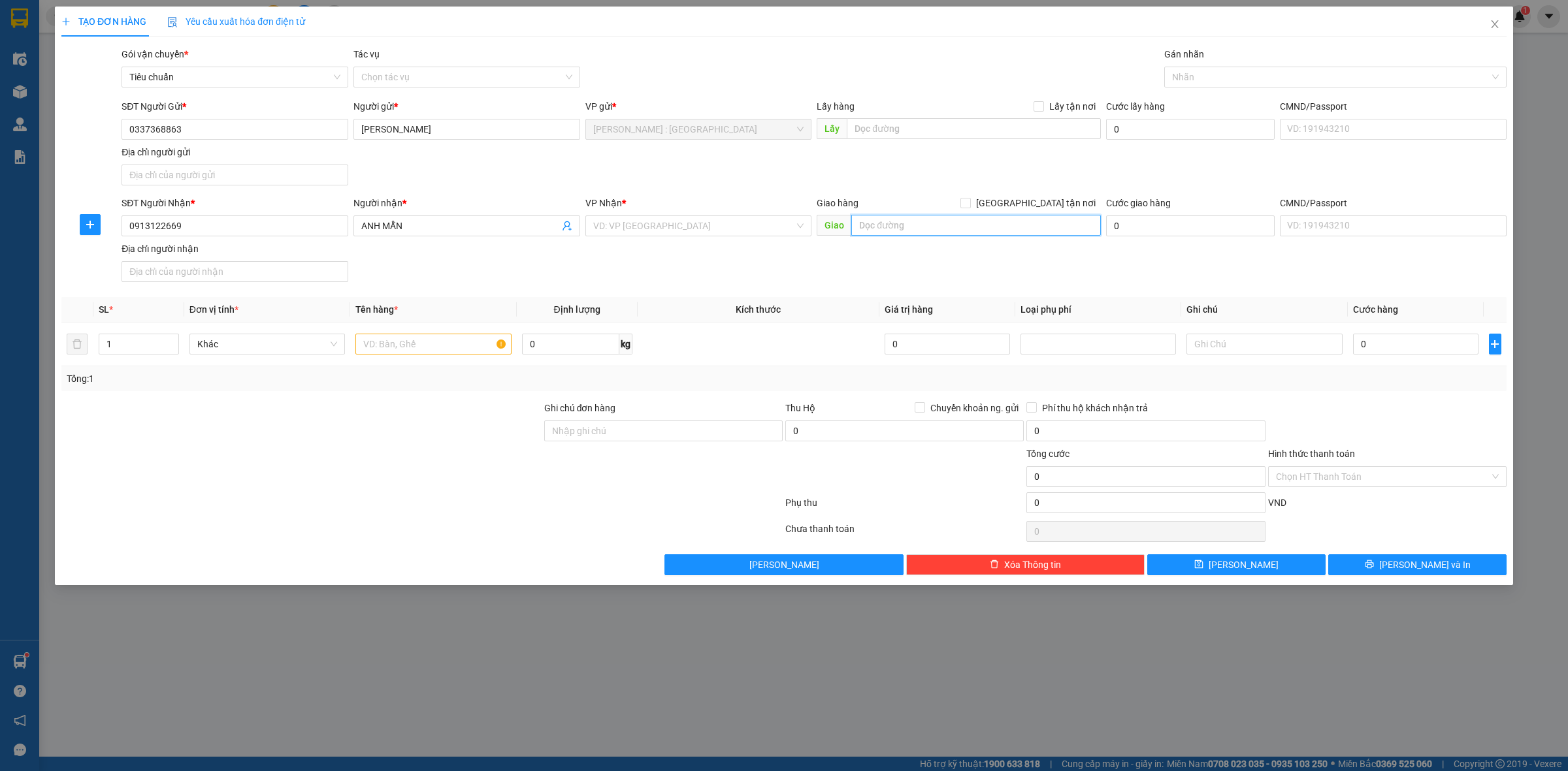
click at [1039, 230] on input "text" at bounding box center [976, 225] width 249 height 21
paste input "giao tiến giao thuỷ nam định"
type input "giao tiến giao thuỷ nam định"
click at [1030, 196] on div "Giao hàng Giao tận nơi" at bounding box center [958, 203] width 284 height 14
click at [970, 207] on input "[GEOGRAPHIC_DATA] tận nơi" at bounding box center [965, 203] width 9 height 9
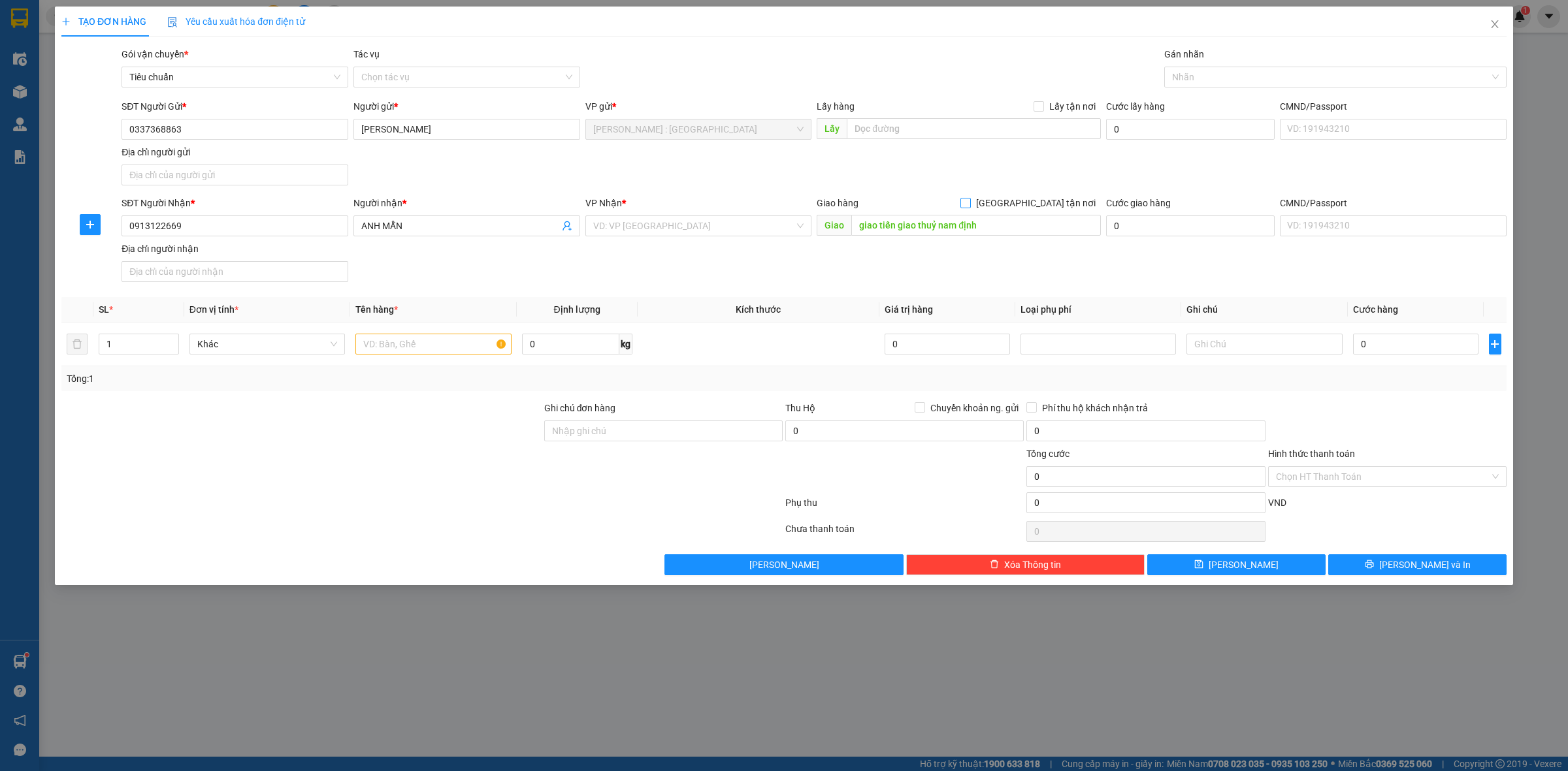
checkbox input "true"
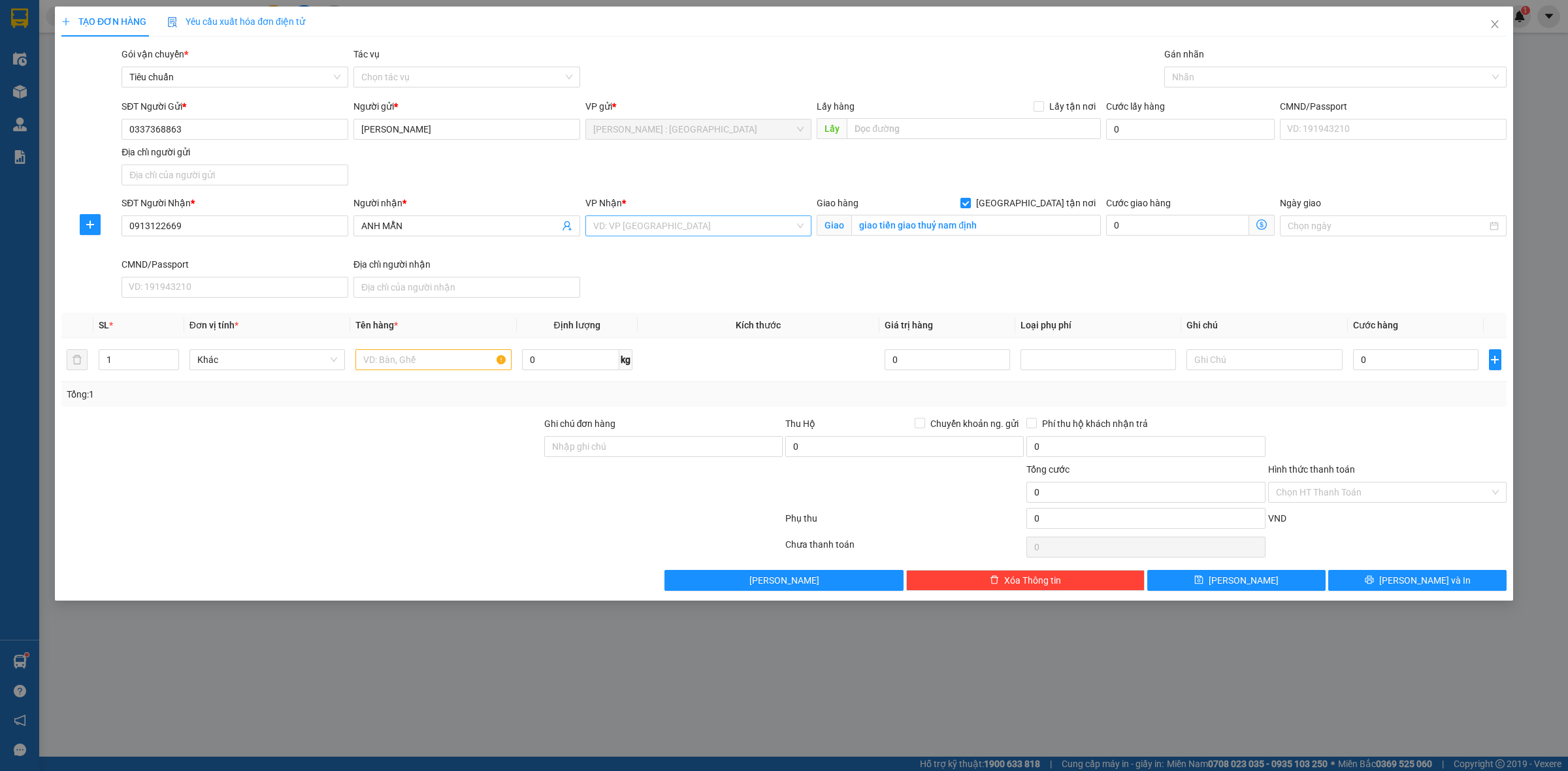
click at [703, 223] on input "search" at bounding box center [694, 226] width 202 height 20
type input "VĂN"
click at [714, 287] on div "Hà Nội: Kho Văn Điển Thanh Trì" at bounding box center [721, 294] width 256 height 14
click at [1264, 77] on div at bounding box center [1329, 77] width 323 height 16
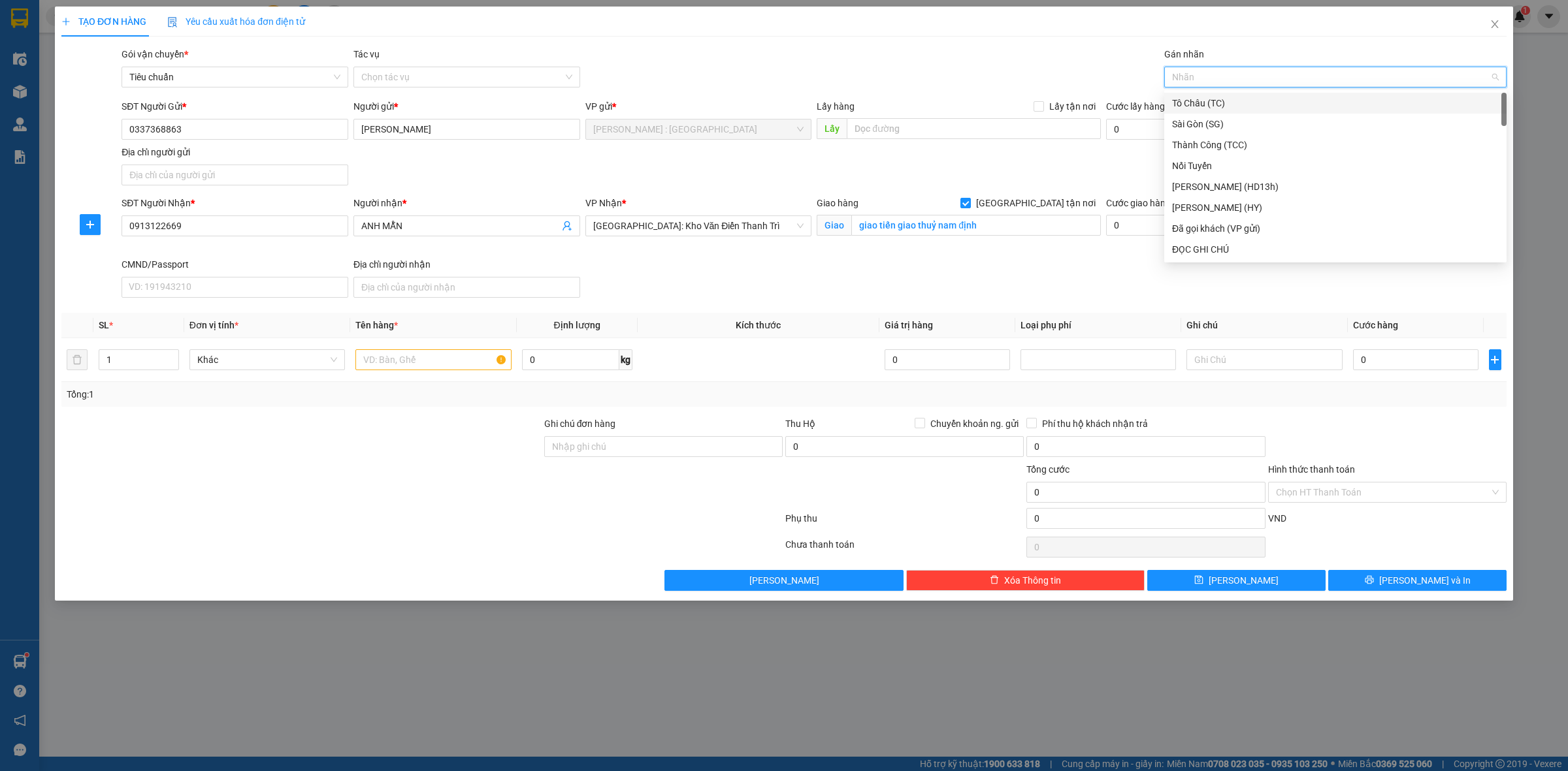
type input "G"
click at [1255, 252] on div "[GEOGRAPHIC_DATA] tận nơi" at bounding box center [1336, 249] width 327 height 14
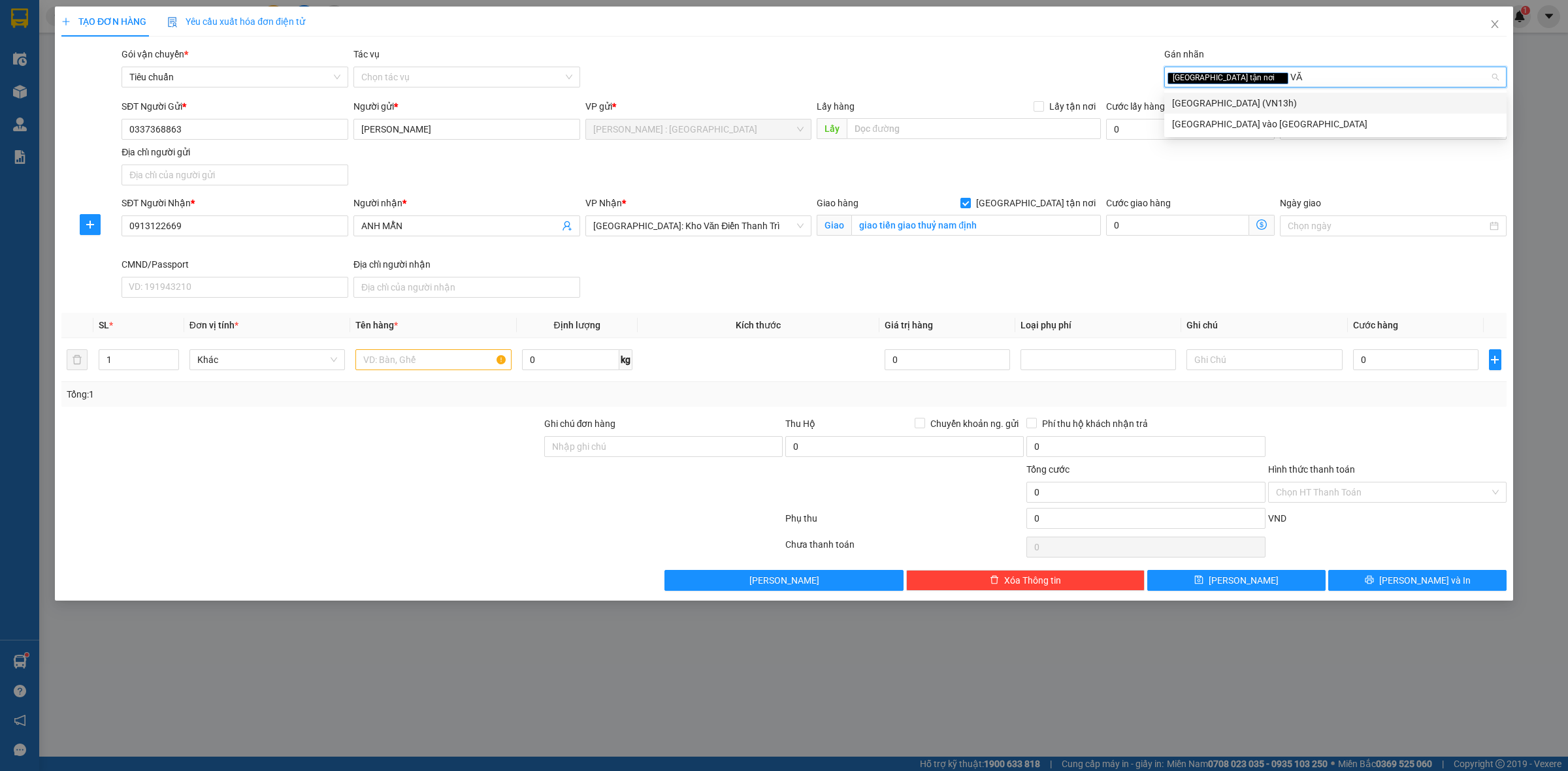
type input "V"
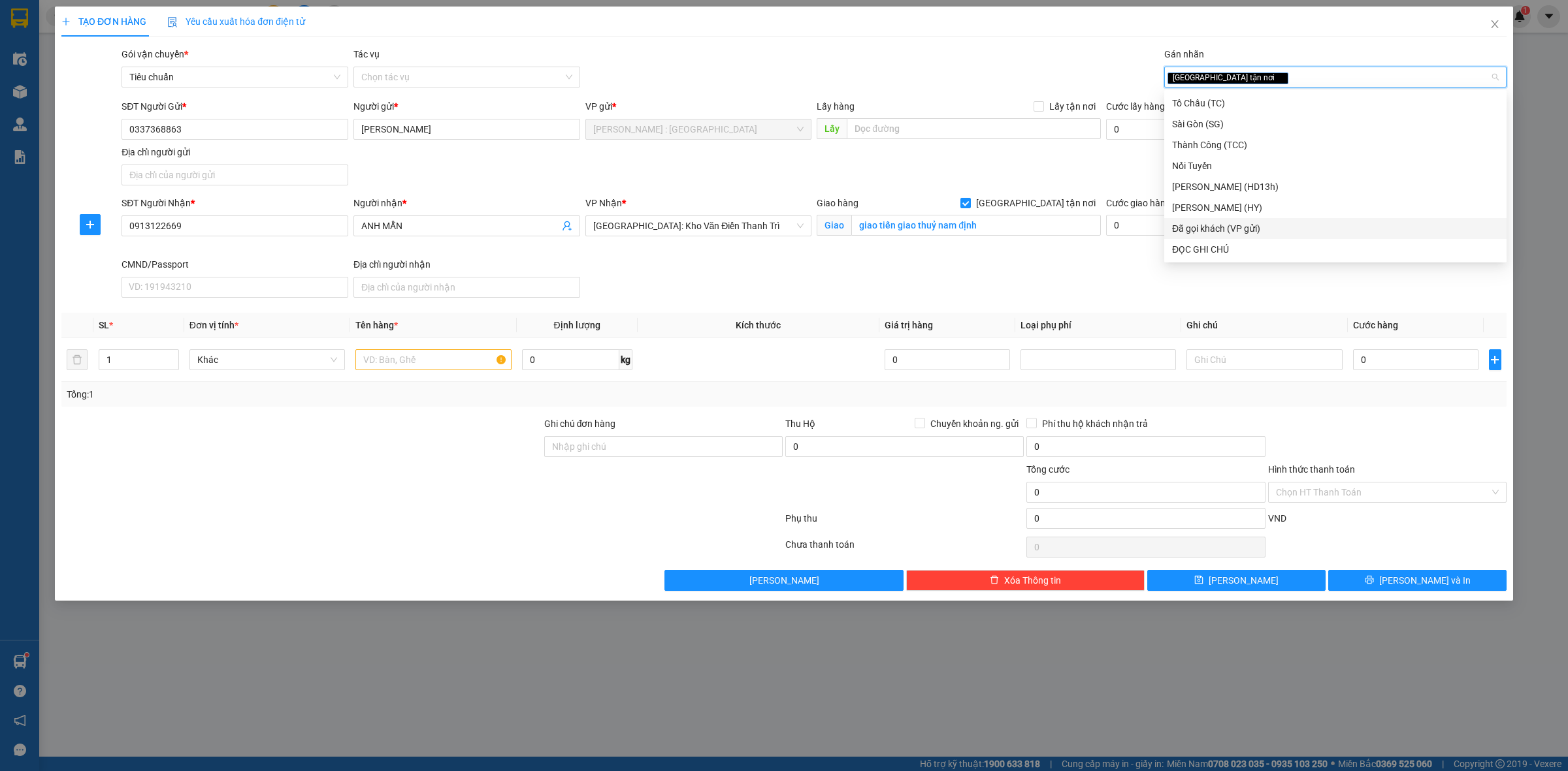
click at [998, 161] on div "SĐT Người Gửi * 0337368863 Người gửi * ANH PHƯƠNG VP gửi * Hồ Chí Minh : Kho Qu…" at bounding box center [814, 145] width 1390 height 92
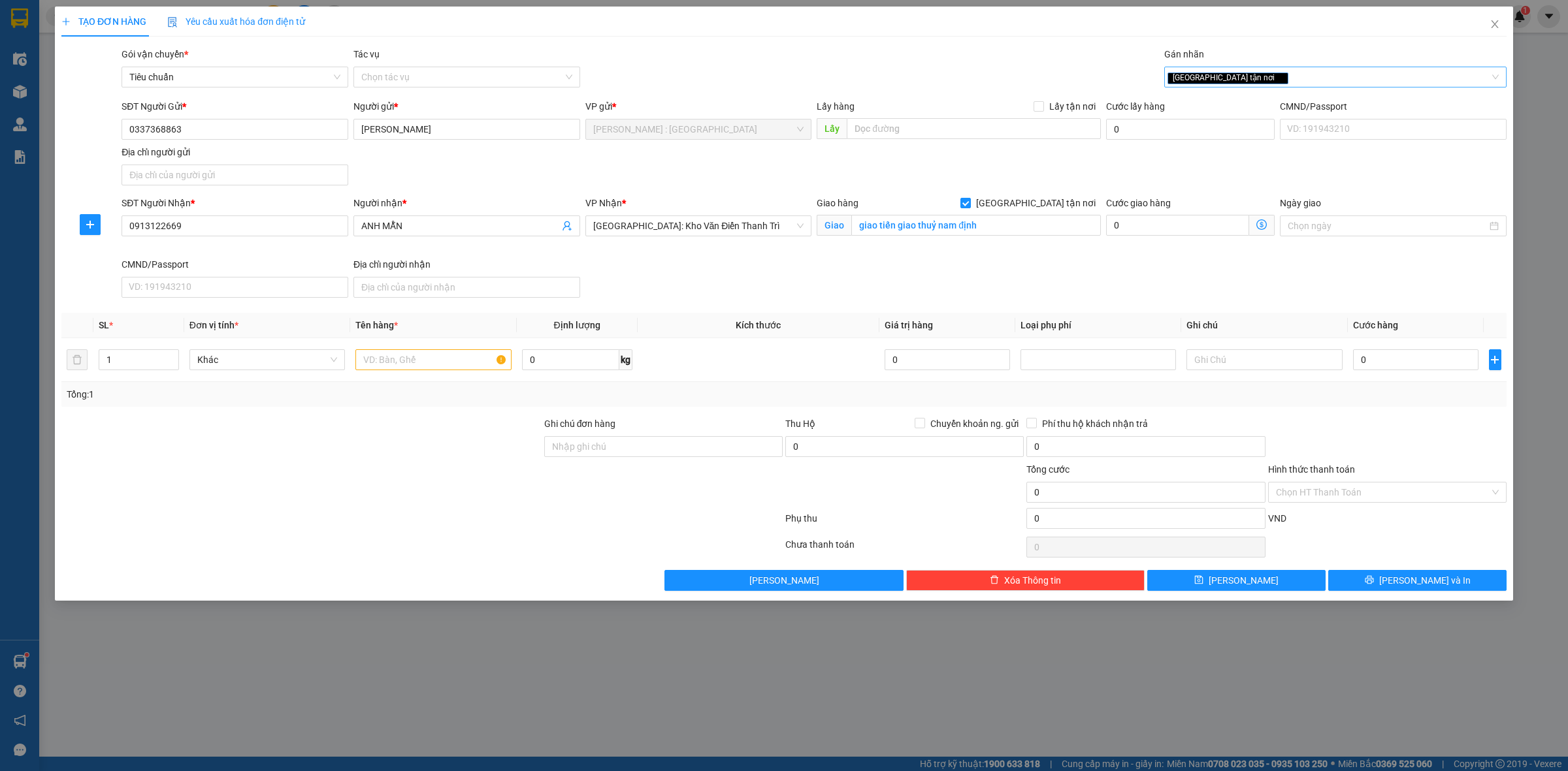
click at [1245, 81] on div "[GEOGRAPHIC_DATA] tận nơi" at bounding box center [1329, 77] width 323 height 16
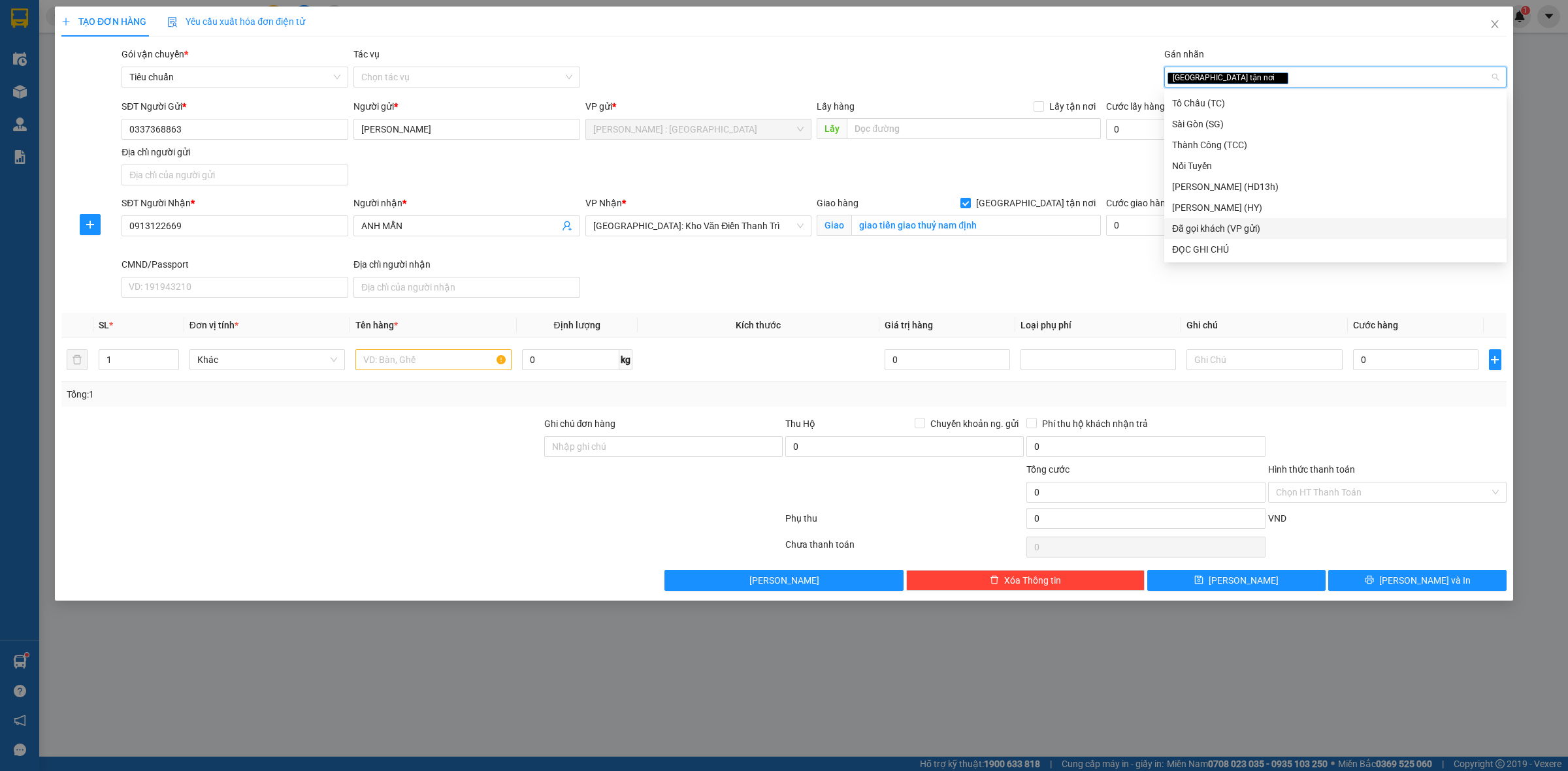
click at [1271, 229] on div "Đã gọi khách (VP gửi)" at bounding box center [1336, 229] width 327 height 14
click at [1040, 188] on div "SĐT Người Gửi * 0337368863 Người gửi * ANH PHƯƠNG VP gửi * Hồ Chí Minh : Kho Qu…" at bounding box center [814, 145] width 1390 height 92
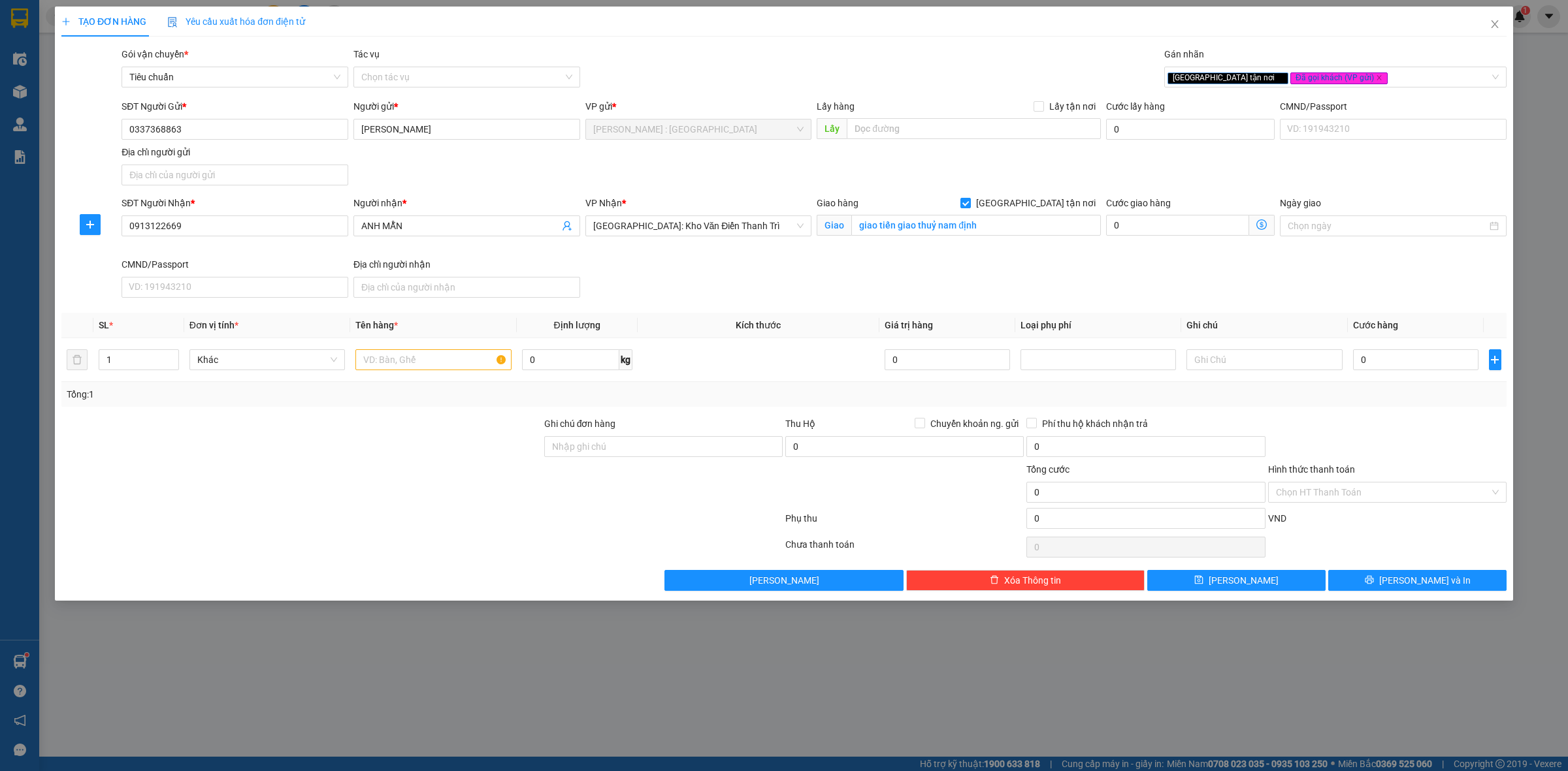
drag, startPoint x: 861, startPoint y: 702, endPoint x: 861, endPoint y: 691, distance: 11.0
click at [862, 702] on div "TẠO ĐƠN HÀNG Yêu cầu xuất hóa đơn điện tử Transit Pickup Surcharge Ids Transit …" at bounding box center [784, 385] width 1568 height 771
click at [419, 359] on input "text" at bounding box center [433, 360] width 156 height 21
type input "1"
click at [121, 362] on input "1" at bounding box center [139, 360] width 79 height 20
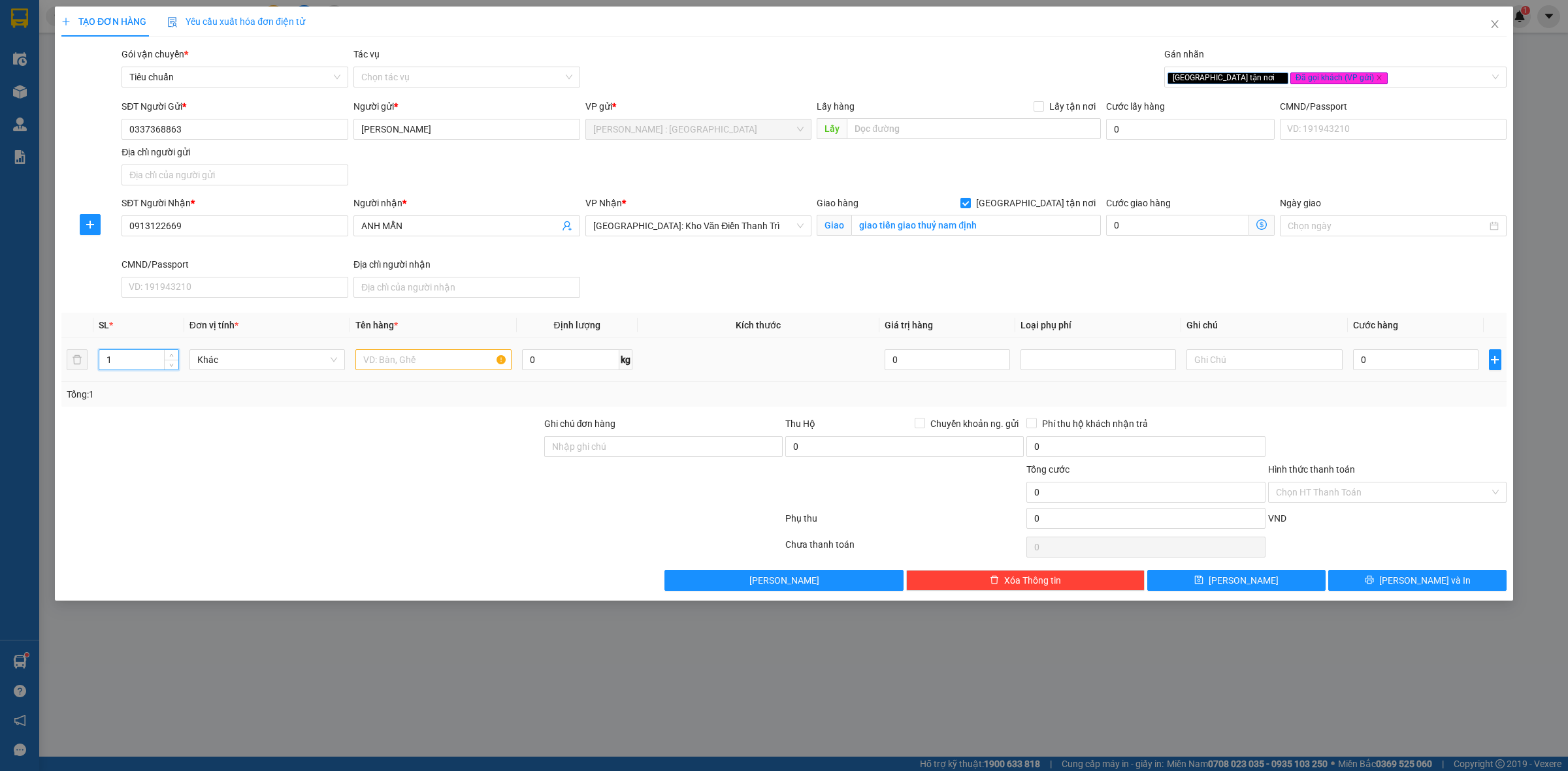
click at [119, 362] on input "1" at bounding box center [139, 360] width 79 height 20
type input "11"
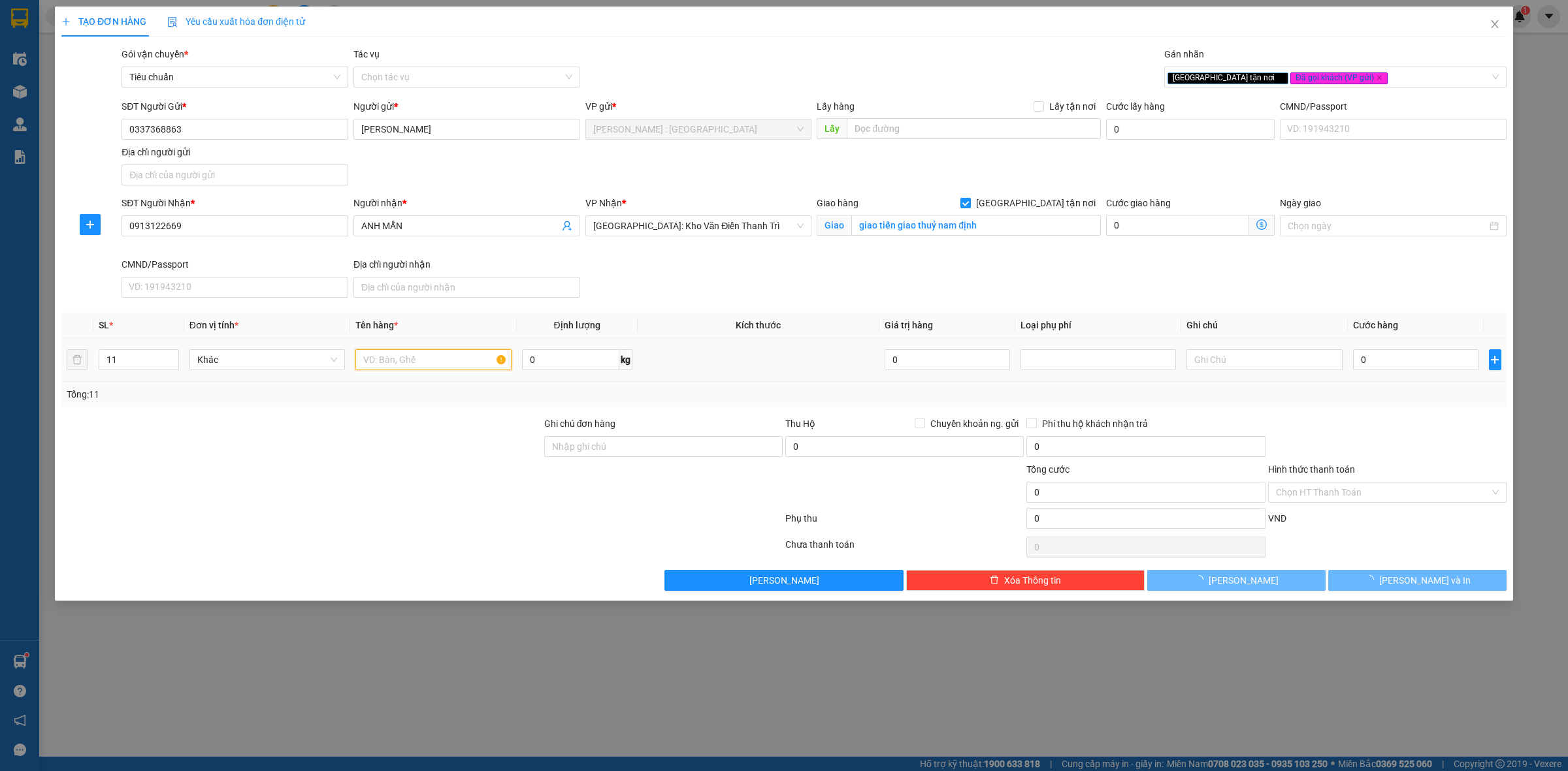
click at [423, 366] on input "text" at bounding box center [433, 360] width 156 height 21
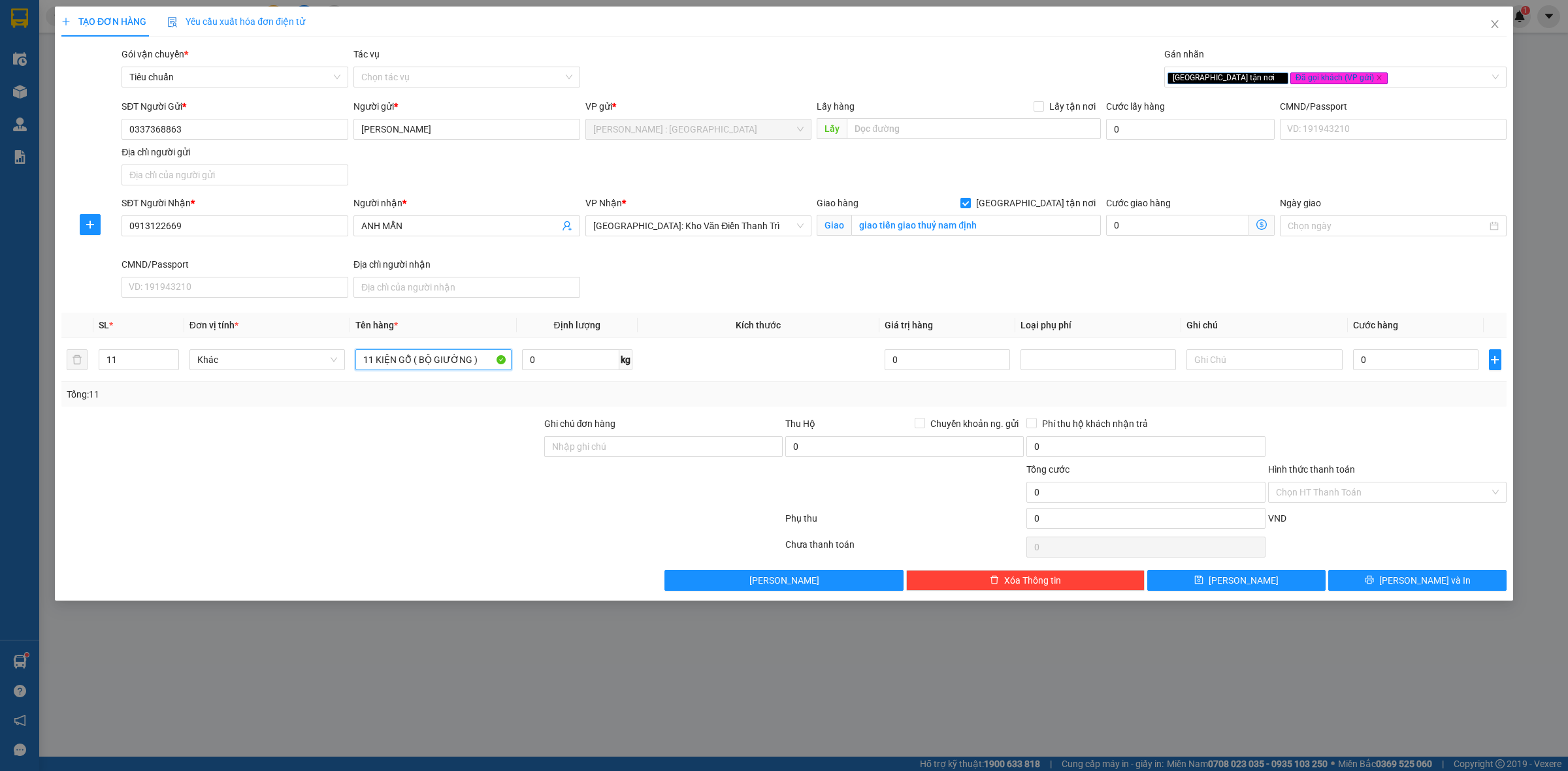
type input "11 KIỆN GỖ ( BỘ GIƯỜNG )"
click at [1131, 282] on div "SĐT Người Nhận * 0913122669 Người nhận * ANH MẪN VP Nhận * Hà Nội: Kho Văn Điển…" at bounding box center [814, 249] width 1390 height 107
click at [608, 446] on input "Ghi chú đơn hàng" at bounding box center [663, 447] width 238 height 21
type input "HÀNG DỄ VỠ GỖ NGUYÊN KHỐI GIÁ TRỊ NHẸ TAY KHI VẬN CHUYỂN"
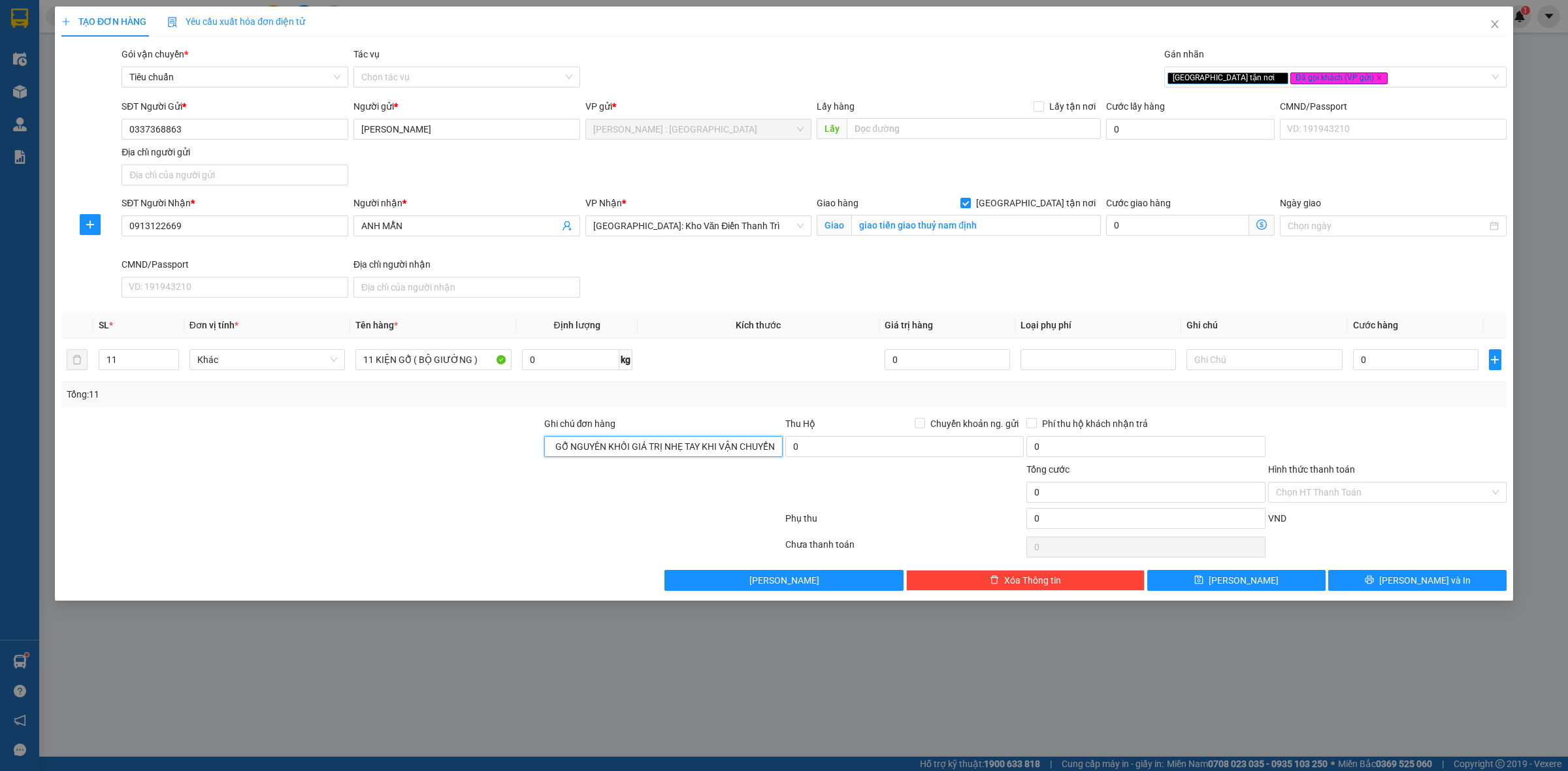
scroll to position [0, 0]
click at [1427, 365] on input "0" at bounding box center [1416, 360] width 126 height 21
type input "4"
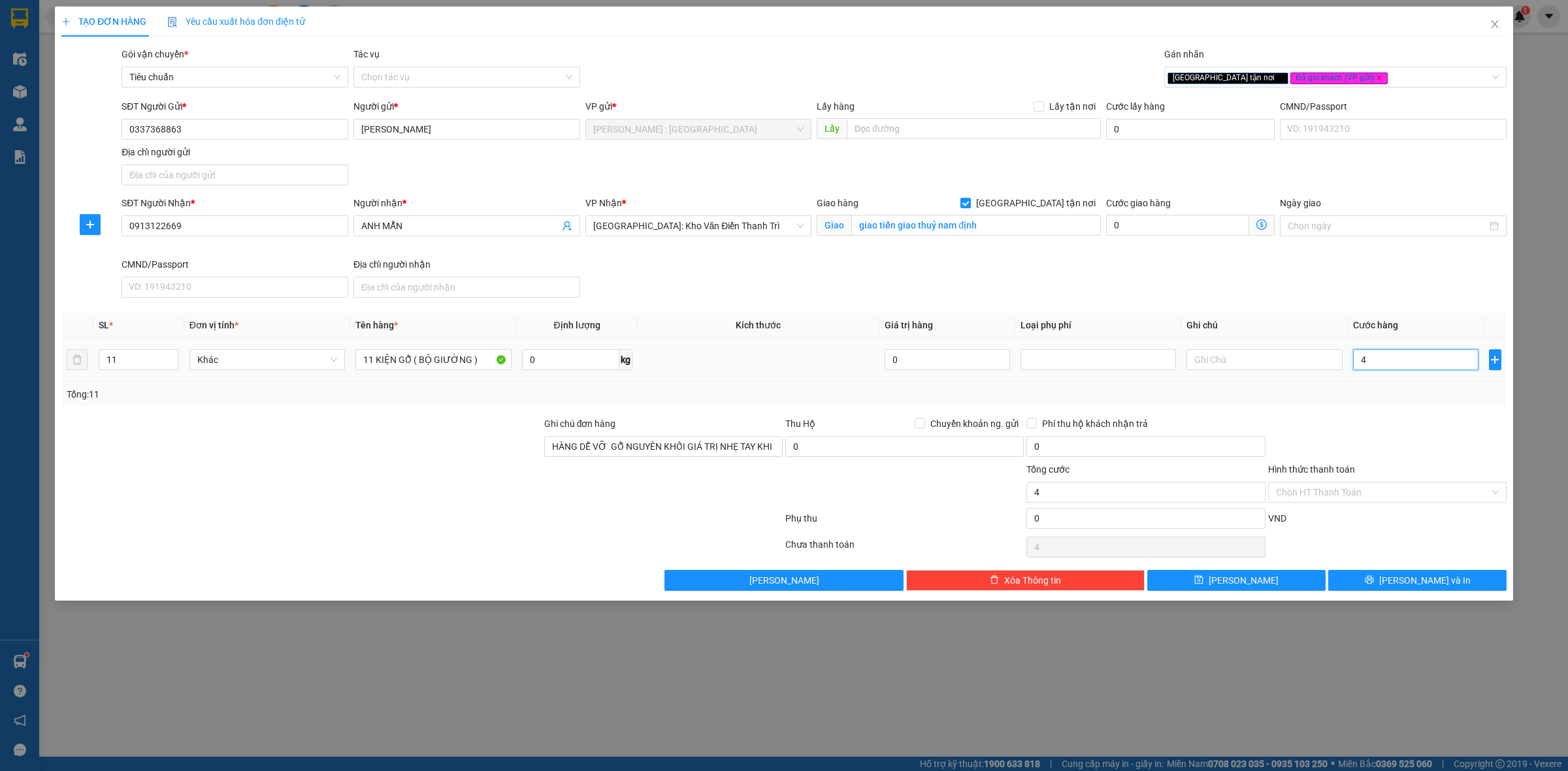
type input "46"
type input "460"
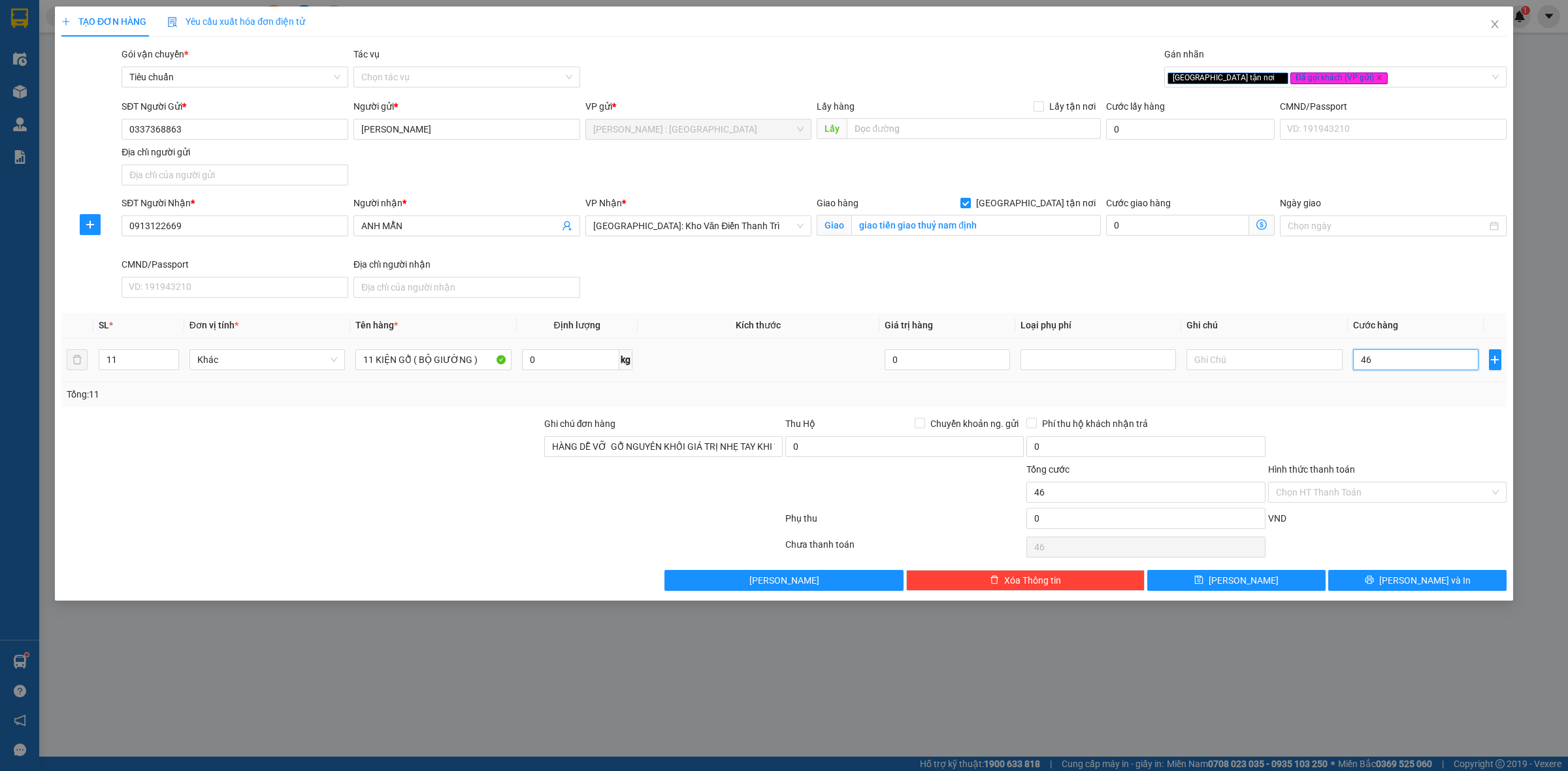
type input "460"
type input "4.600"
type input "4.600.000"
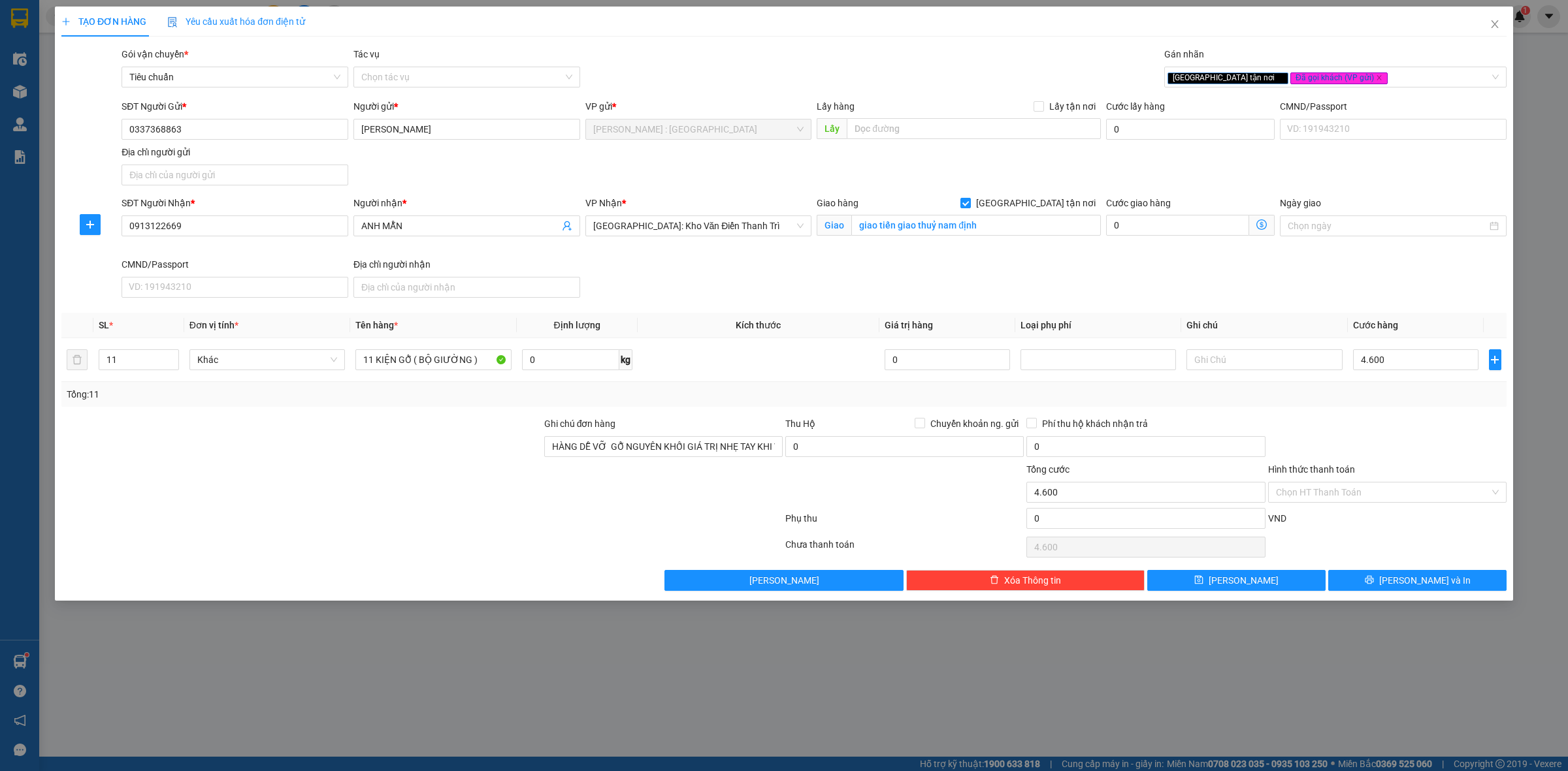
type input "4.600.000"
click at [1196, 761] on div "TẠO ĐƠN HÀNG Yêu cầu xuất hóa đơn điện tử Transit Pickup Surcharge Ids Transit …" at bounding box center [784, 385] width 1568 height 771
click at [1191, 620] on div "TẠO ĐƠN HÀNG Yêu cầu xuất hóa đơn điện tử Transit Pickup Surcharge Ids Transit …" at bounding box center [784, 385] width 1568 height 771
click at [1435, 365] on input "4.600.000" at bounding box center [1416, 360] width 126 height 21
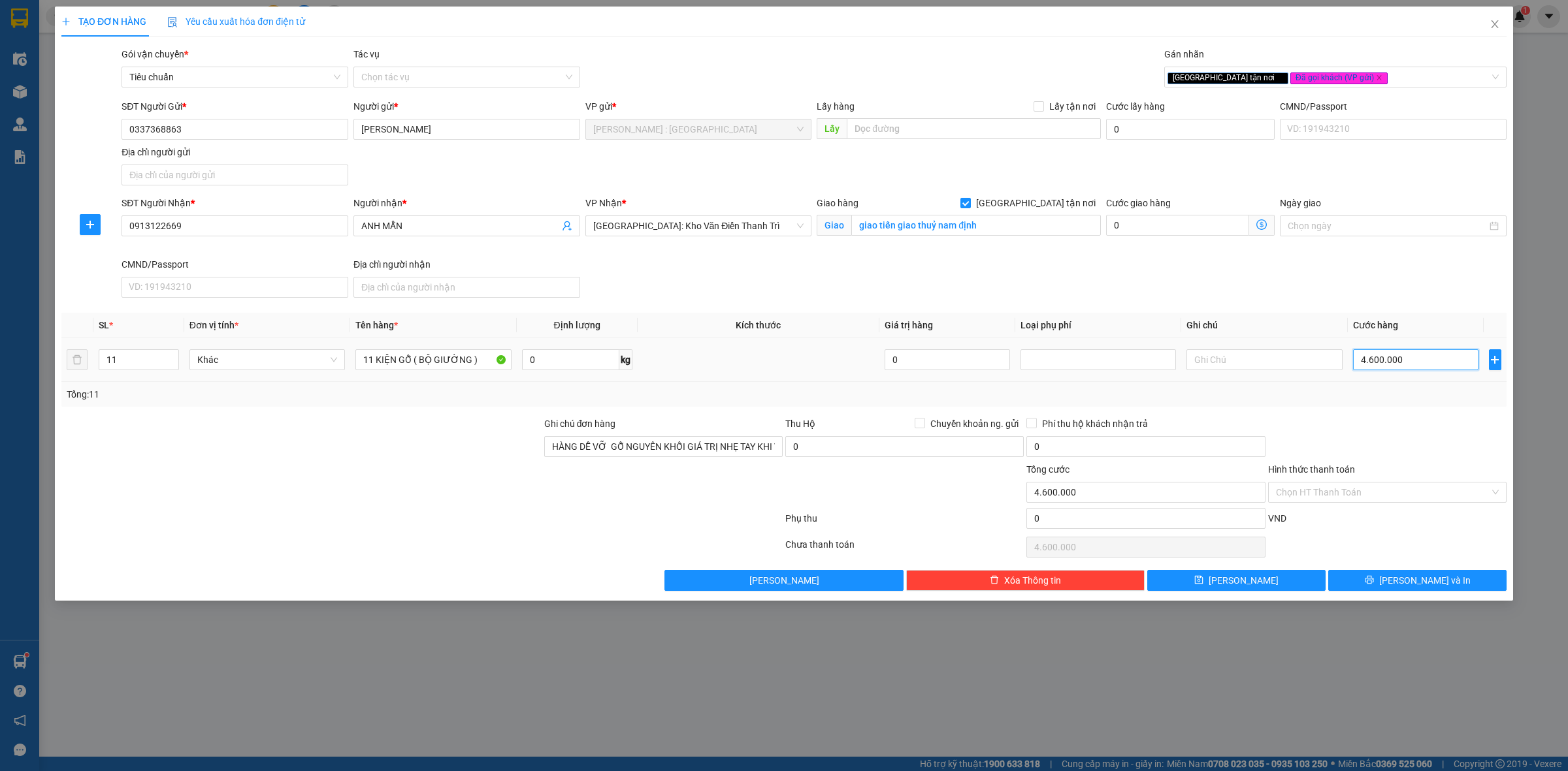
type input "0"
click at [1413, 361] on input "0" at bounding box center [1416, 360] width 126 height 21
type input "07"
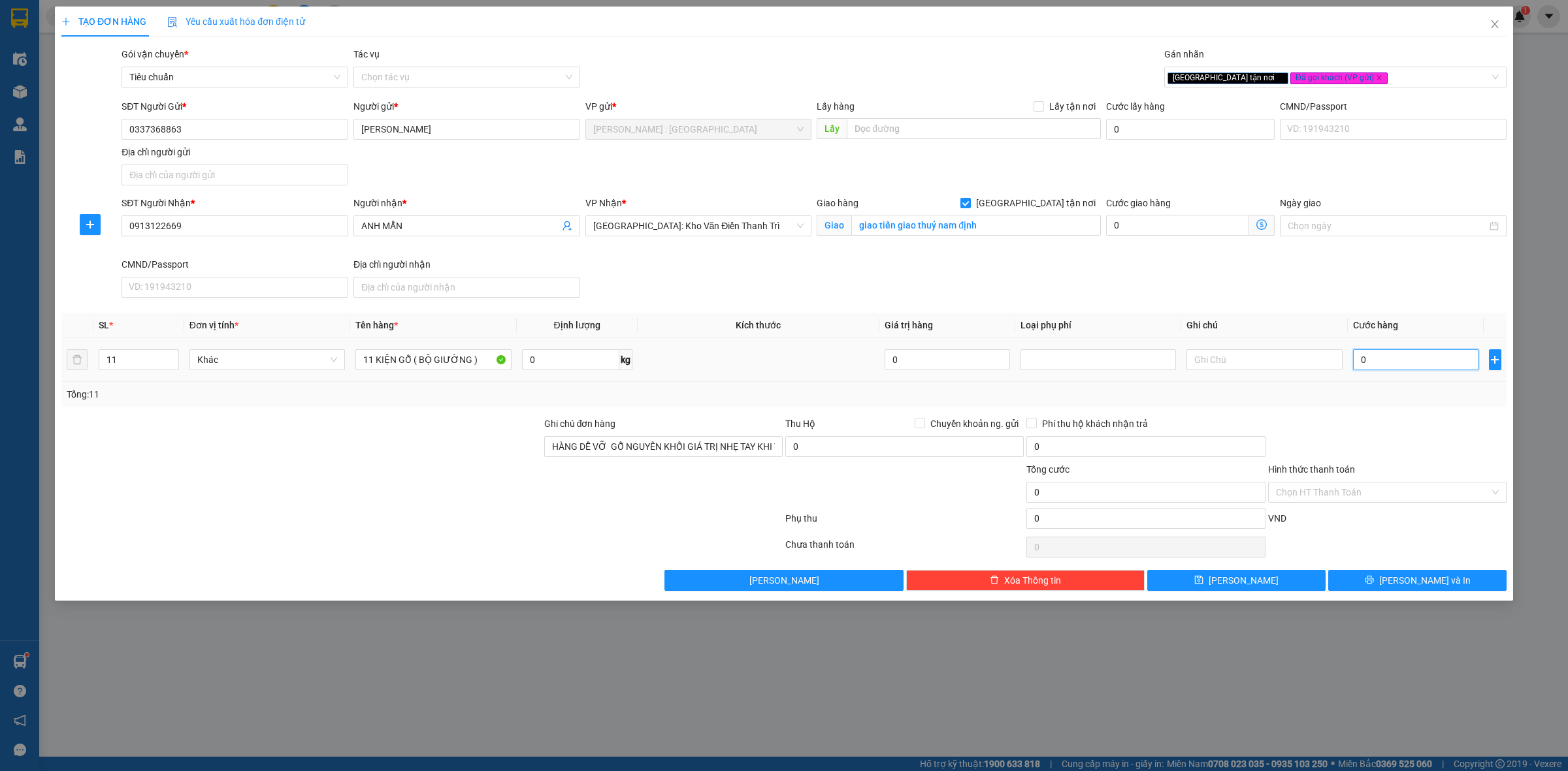
type input "7"
type input "075"
type input "75"
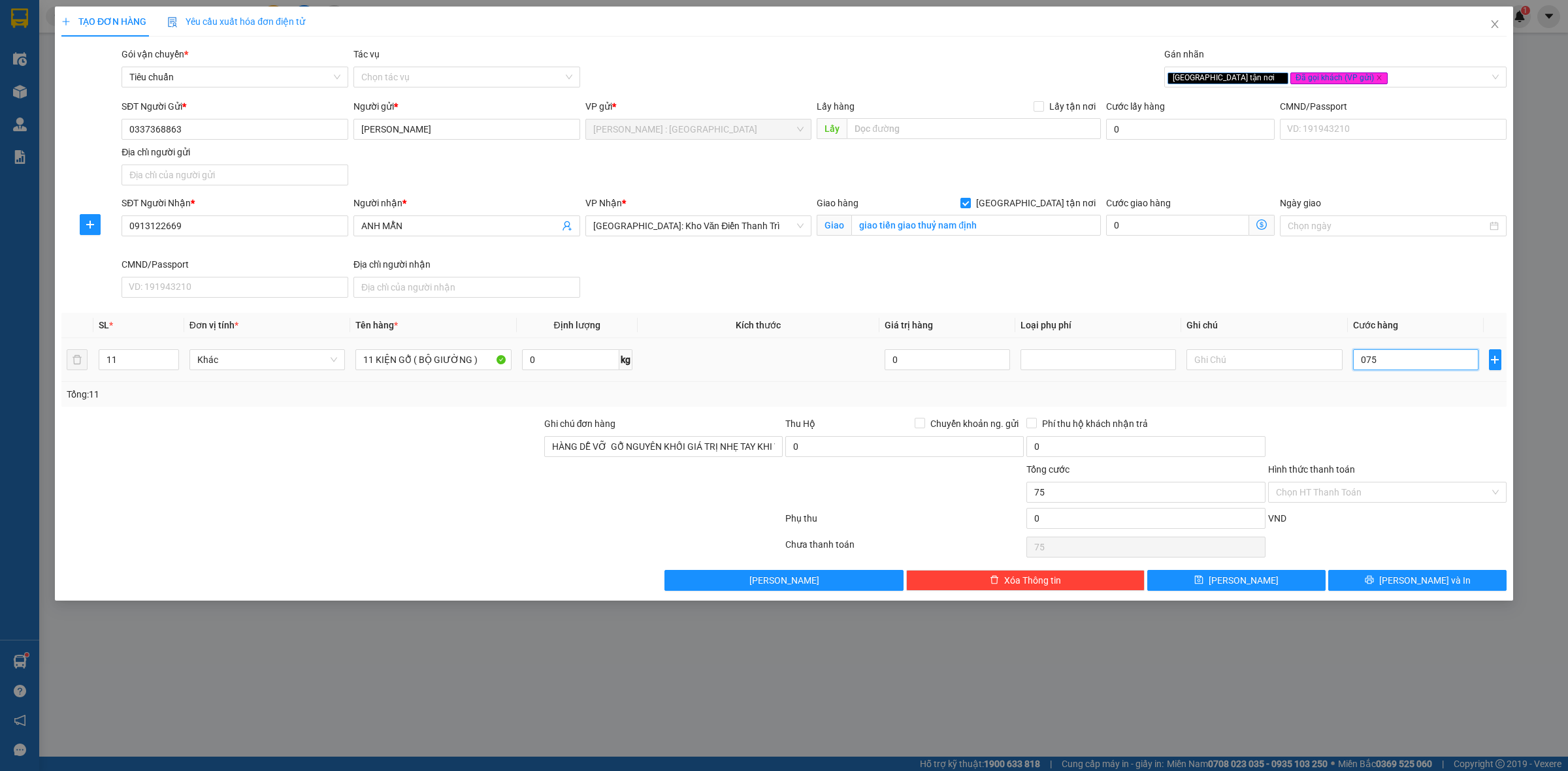
type input "0.750"
type input "750"
type input "07.500"
type input "7.500"
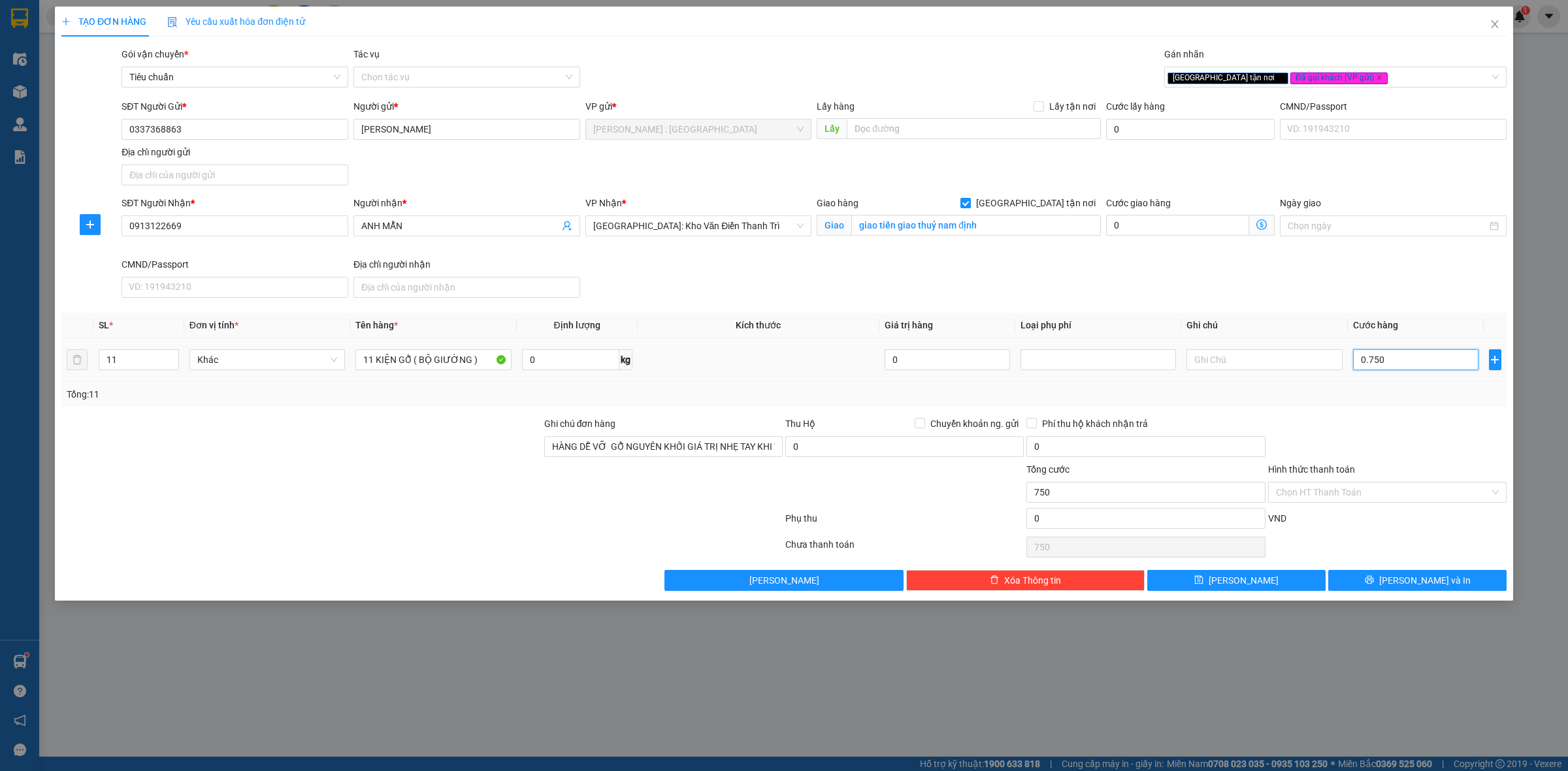
type input "7.500"
type input "7.500.000"
click at [1373, 414] on div "Transit Pickup Surcharge Ids Transit Deliver Surcharge Ids Transit Deliver Surc…" at bounding box center [784, 319] width 1446 height 544
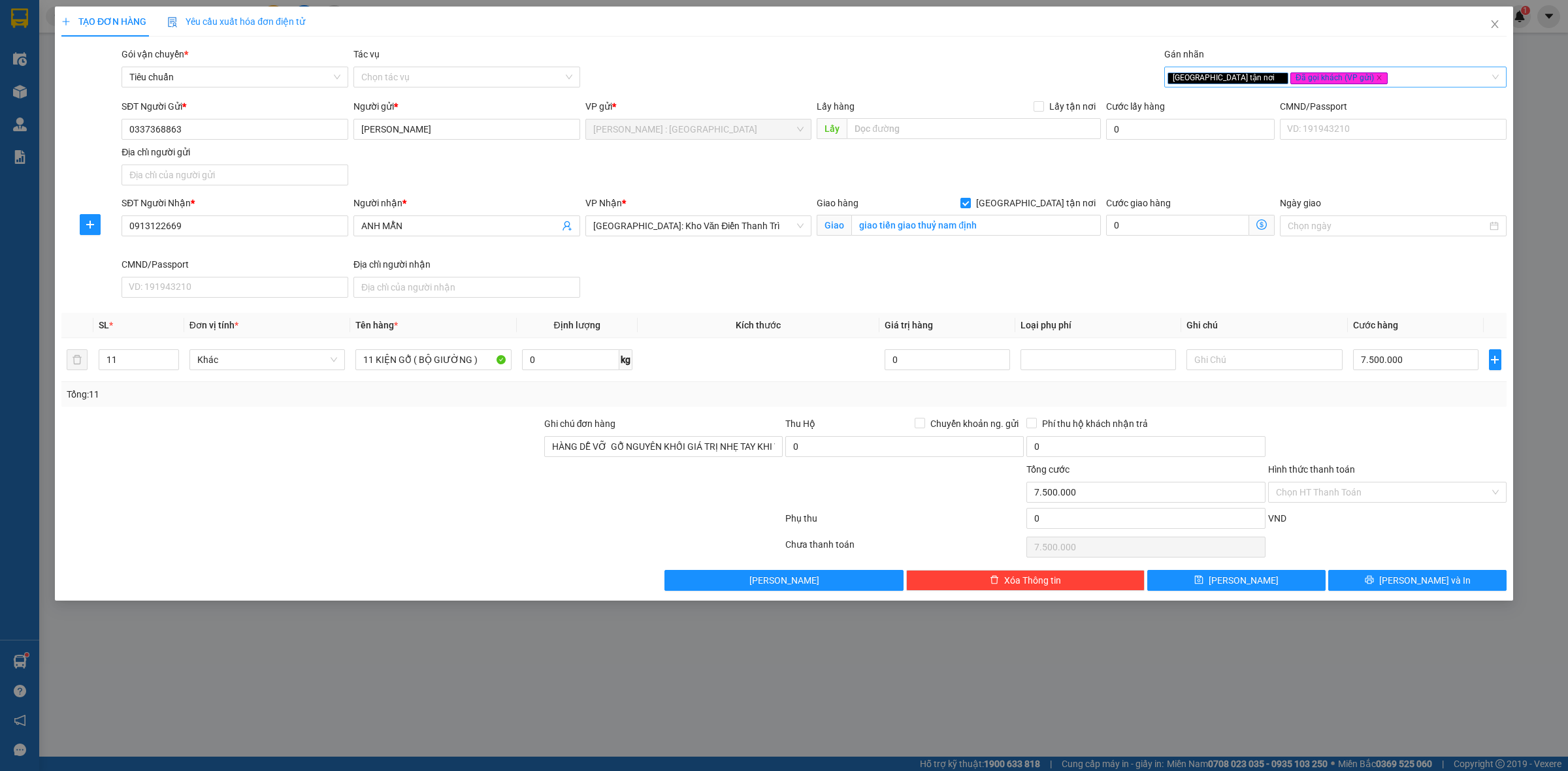
click at [1432, 76] on div "Giao tận nơi Đã gọi khách (VP gửi)" at bounding box center [1329, 77] width 323 height 16
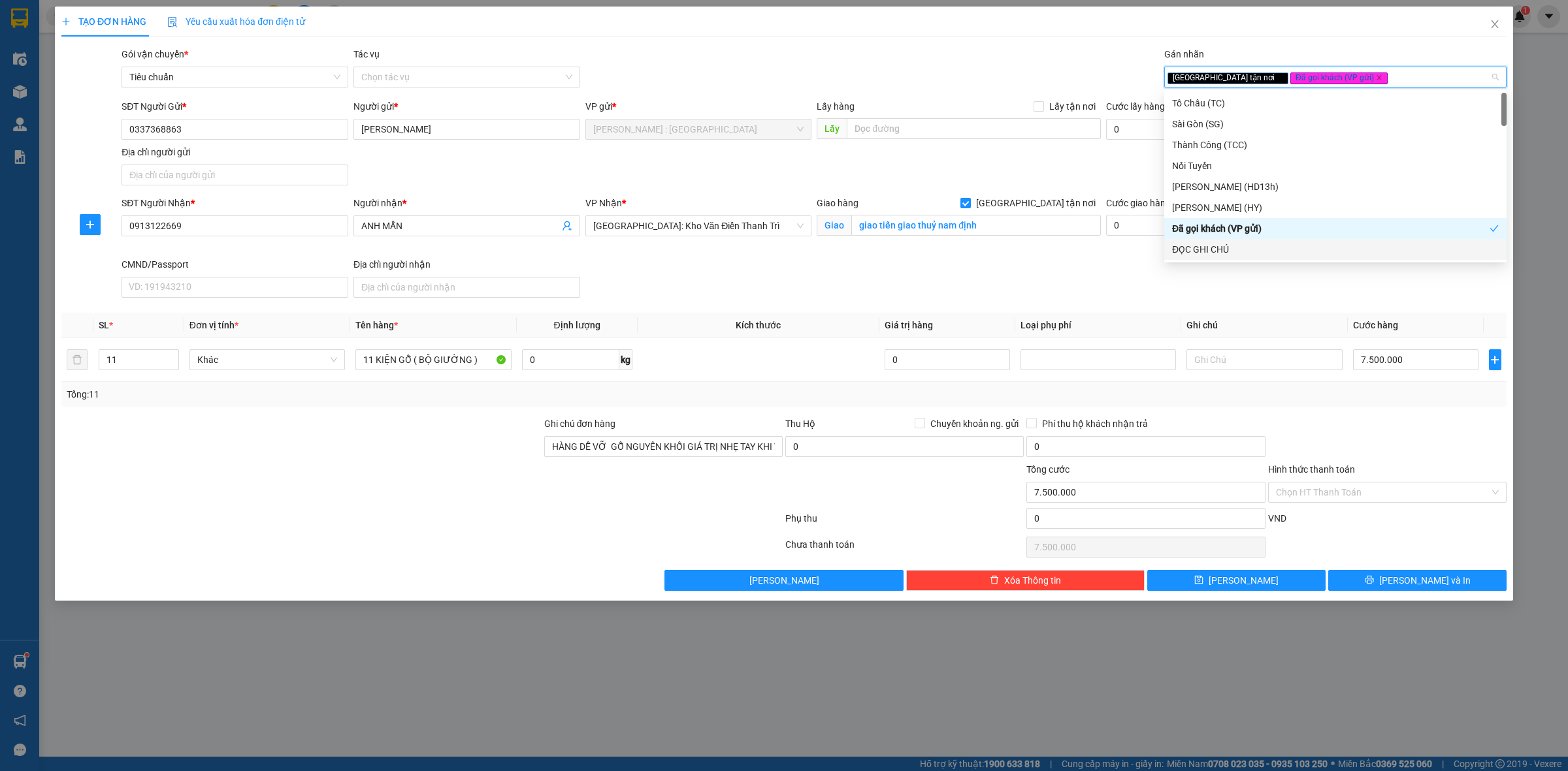
click at [1358, 245] on div "ĐỌC GHI CHÚ" at bounding box center [1336, 249] width 327 height 14
click at [365, 521] on div at bounding box center [422, 521] width 724 height 26
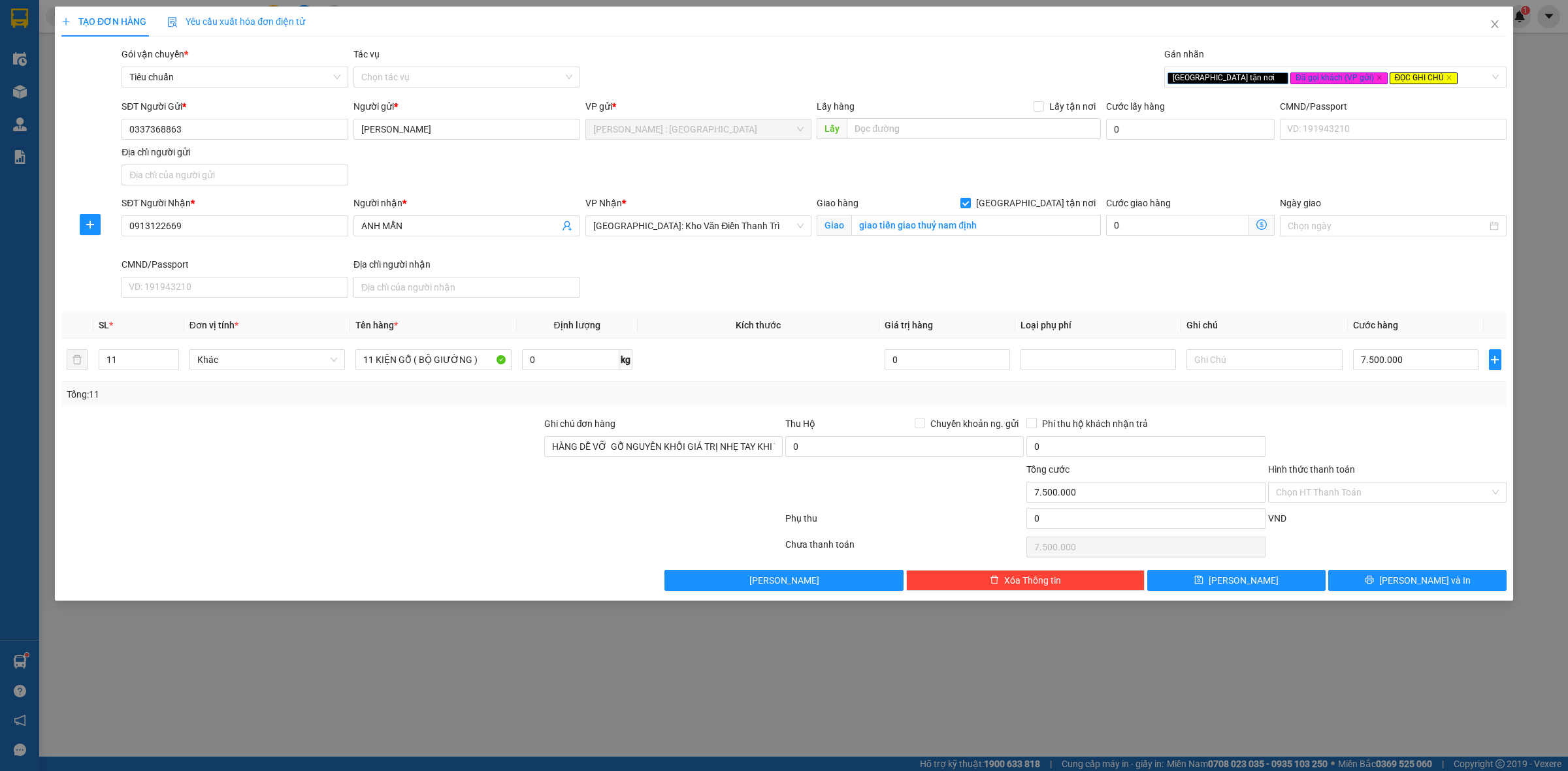
click at [508, 532] on div at bounding box center [422, 521] width 724 height 26
click at [1442, 370] on input "7.500.000" at bounding box center [1416, 360] width 126 height 21
type input "0"
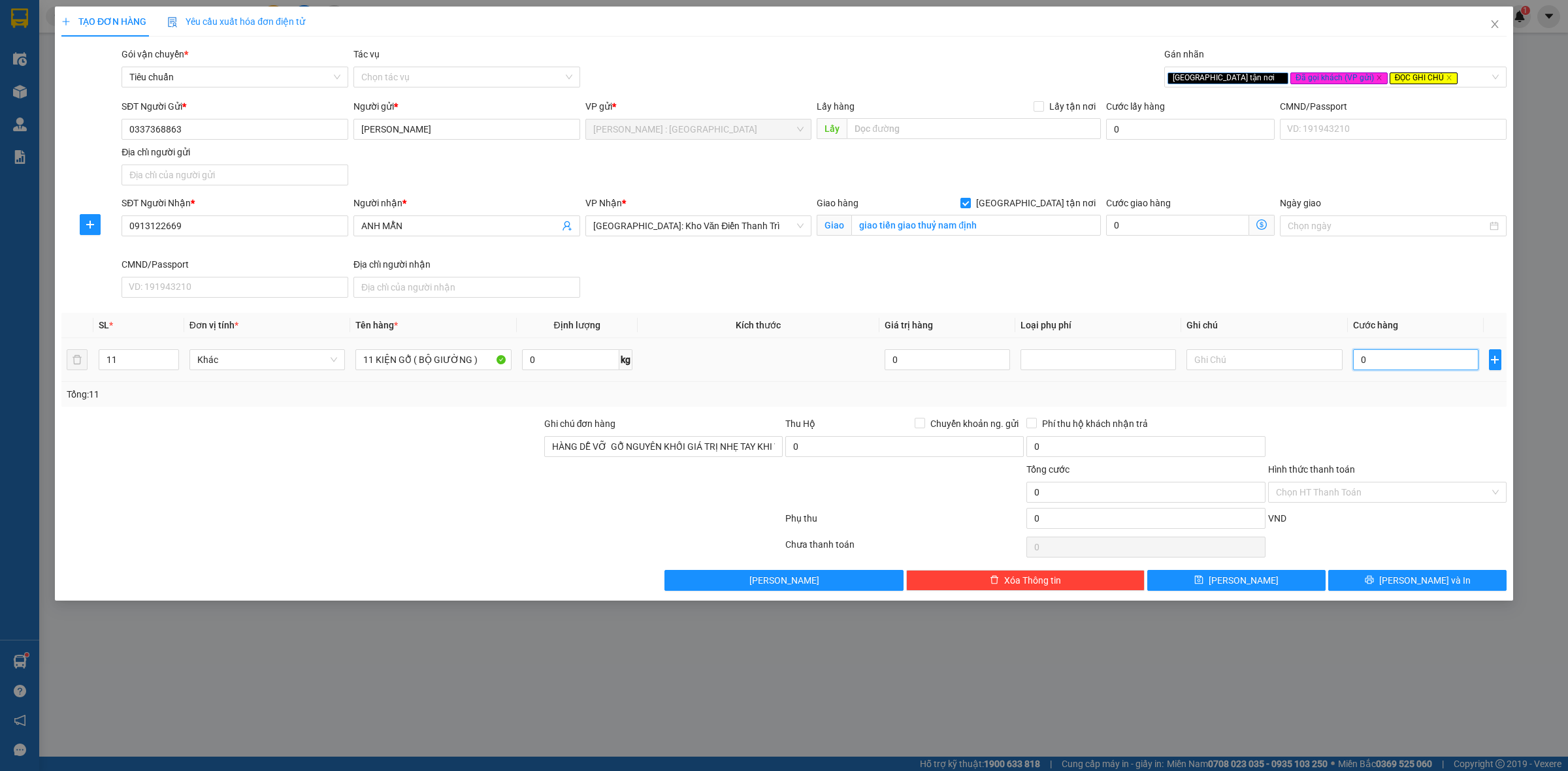
type input "04"
type input "4"
type input "048"
type input "48"
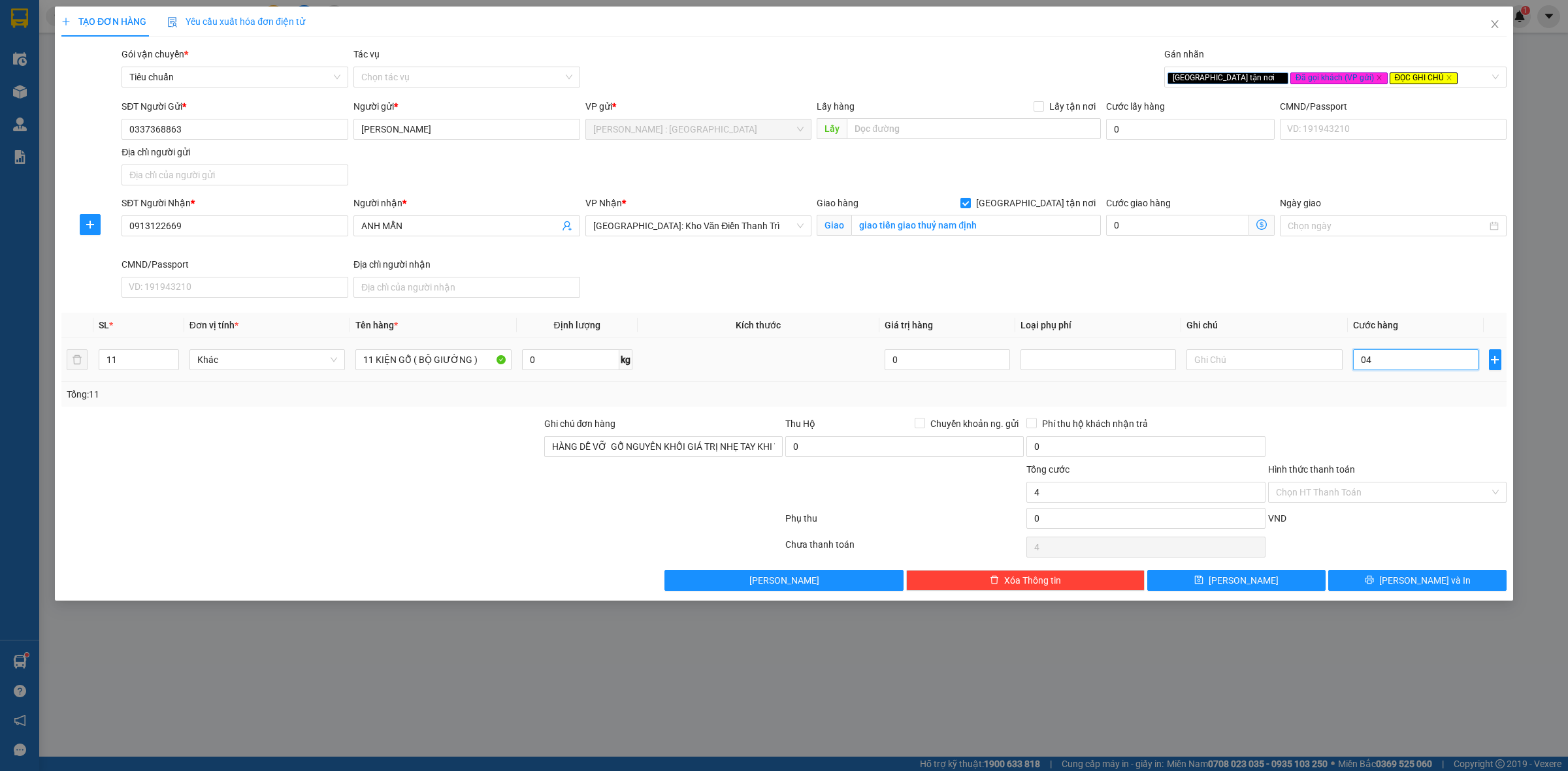
type input "48"
type input "0.485"
type input "485"
type input "04.850"
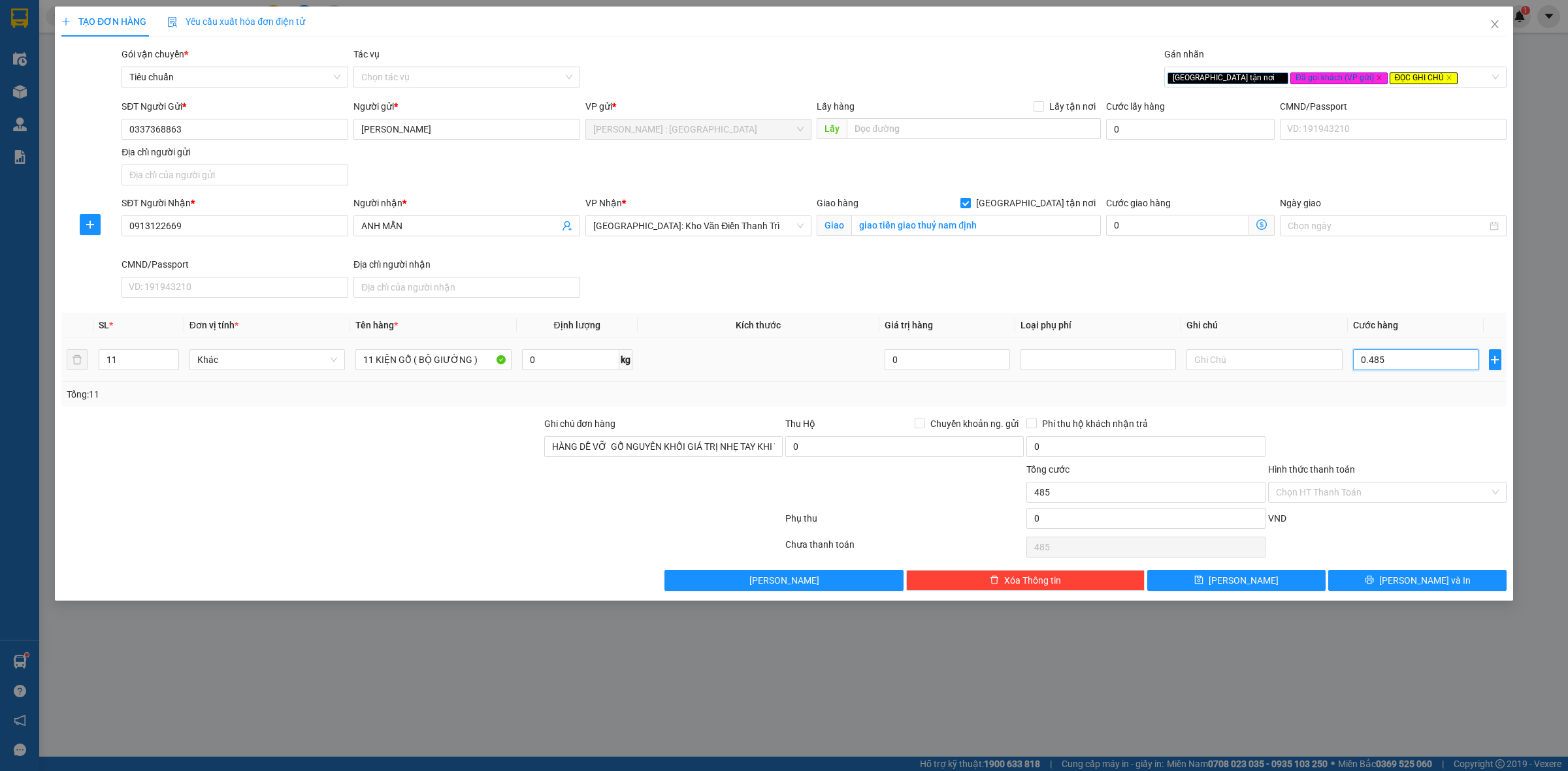
type input "4.850"
type input "4.850.000"
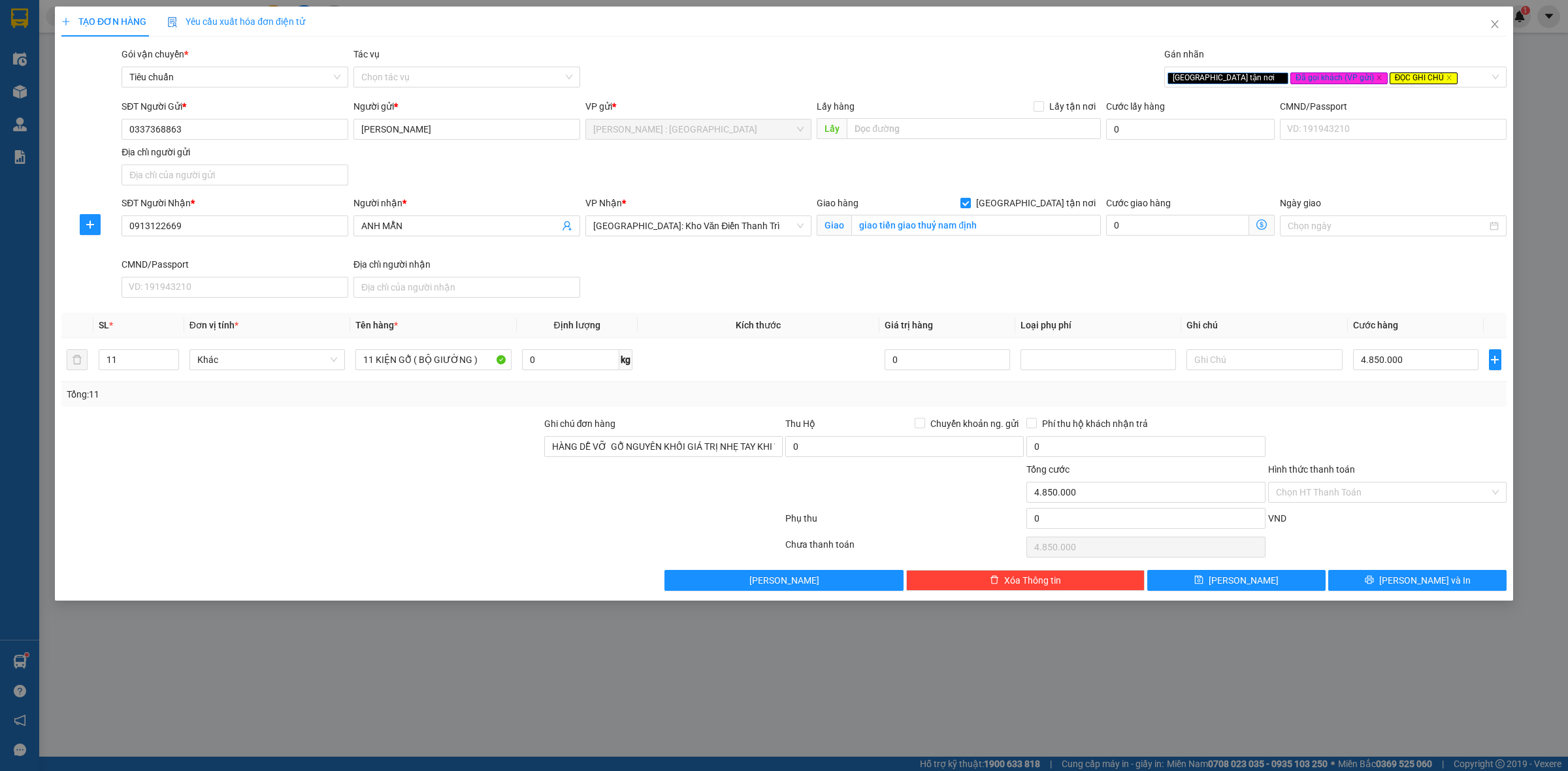
click at [1439, 388] on div "Tổng: 11" at bounding box center [783, 395] width 1435 height 14
click at [1389, 582] on button "[PERSON_NAME] và In" at bounding box center [1417, 580] width 178 height 21
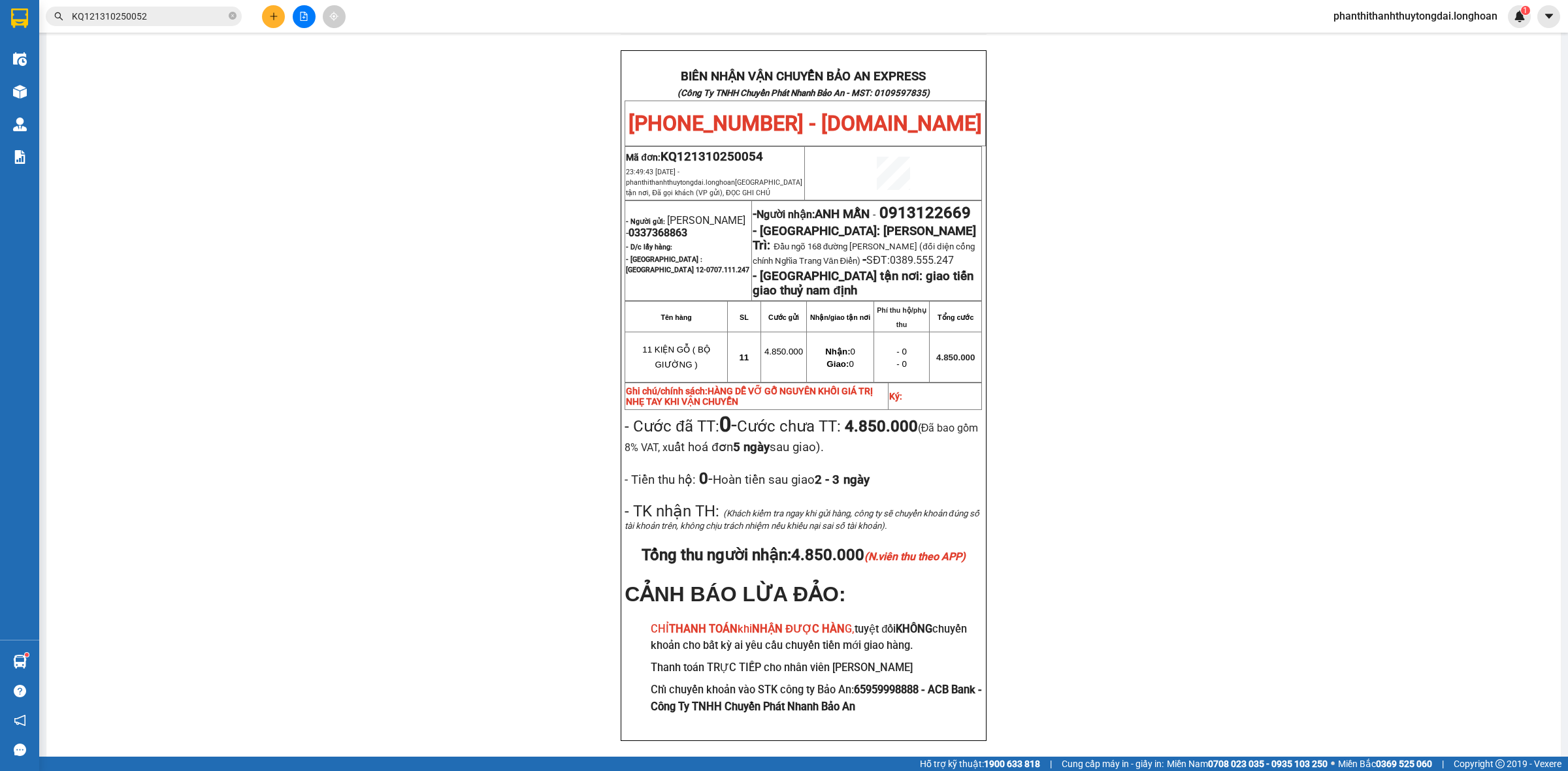
scroll to position [652, 0]
